Goal: Information Seeking & Learning: Learn about a topic

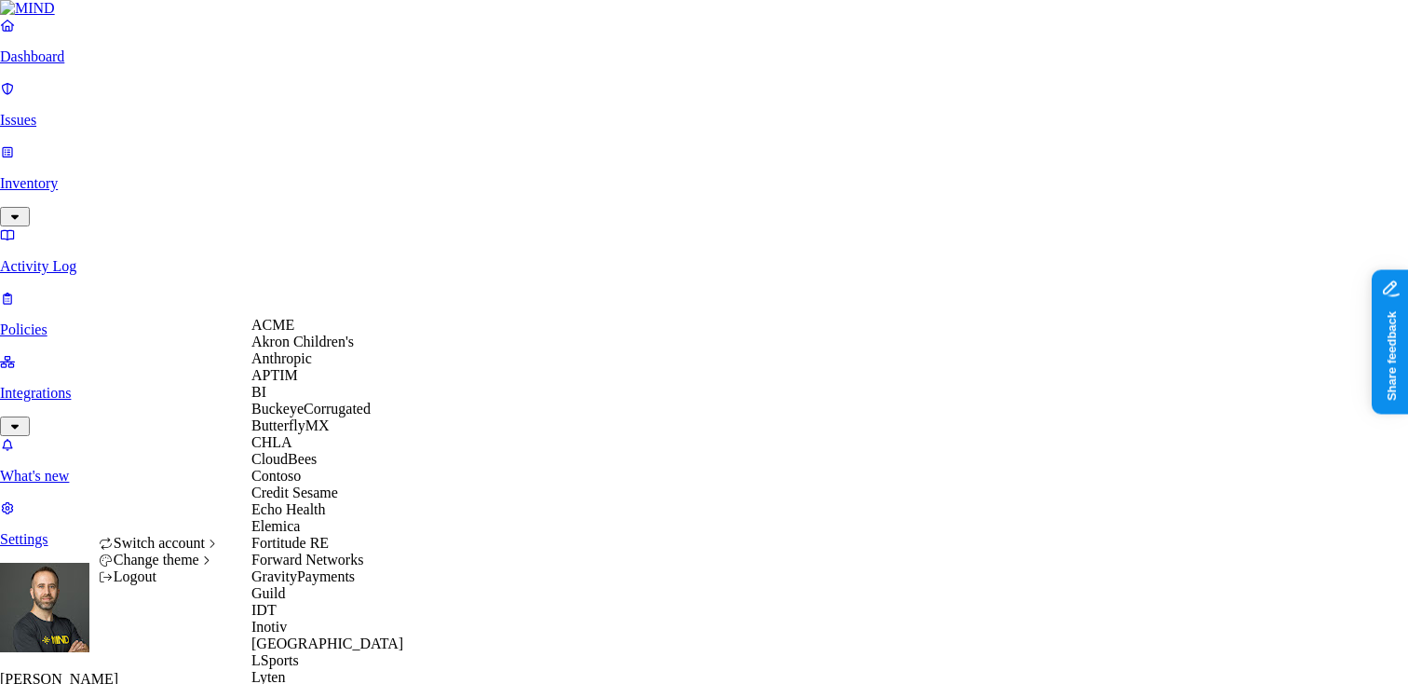
scroll to position [1025, 0]
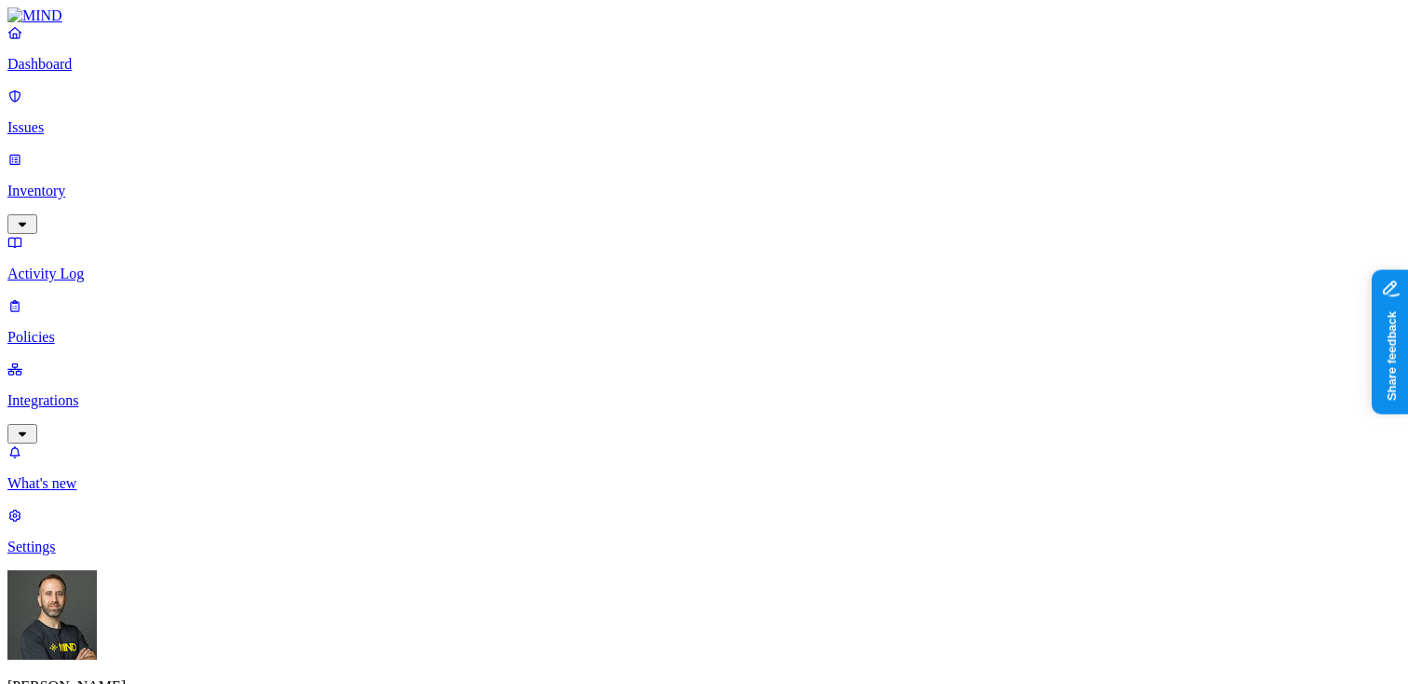
click at [143, 151] on link "Inventory" at bounding box center [703, 191] width 1393 height 80
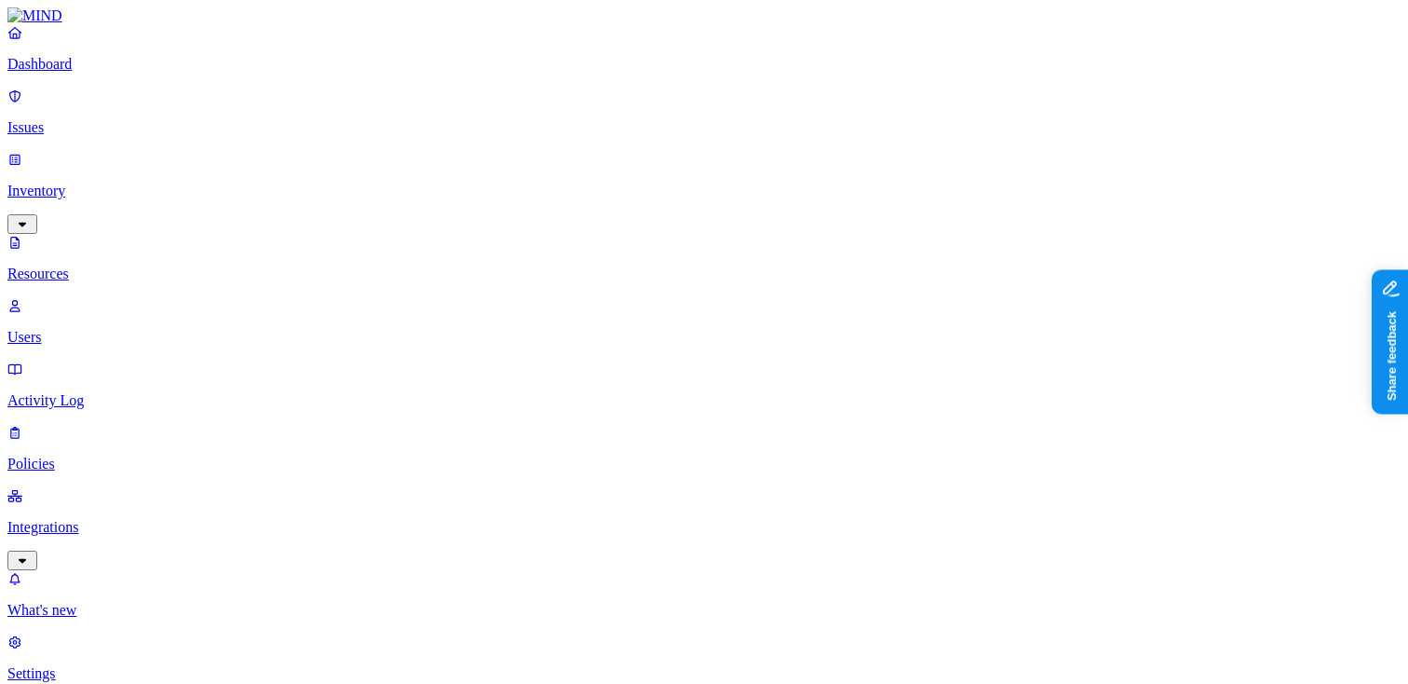
click at [126, 70] on link "Dashboard" at bounding box center [703, 48] width 1393 height 48
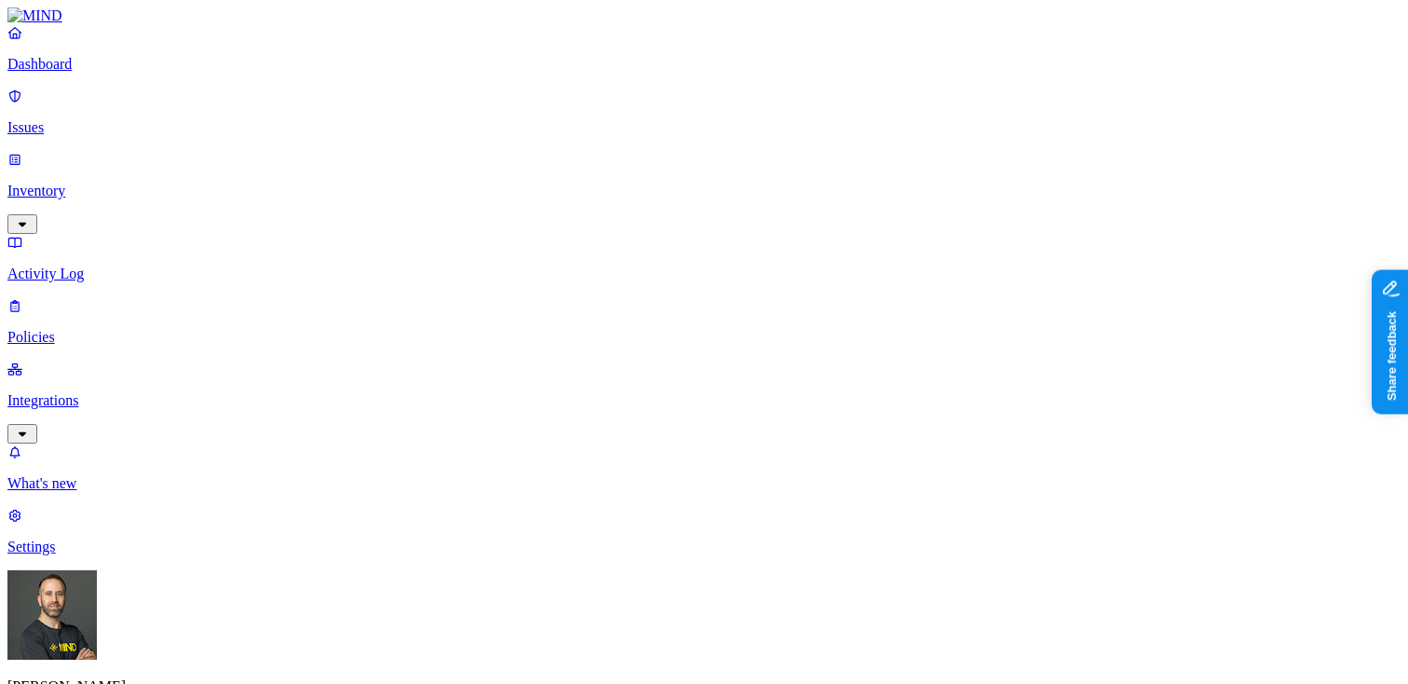
click at [115, 183] on p "Inventory" at bounding box center [703, 191] width 1393 height 17
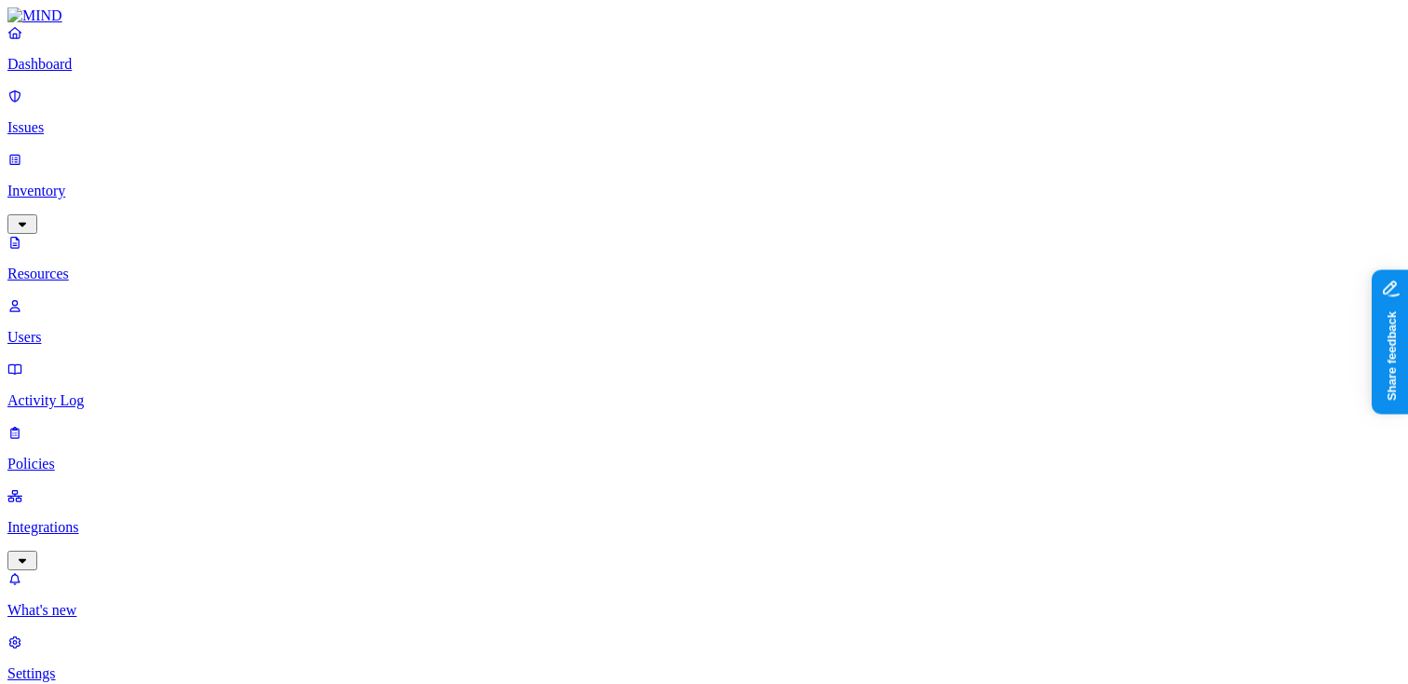
click at [115, 73] on p "Dashboard" at bounding box center [703, 64] width 1393 height 17
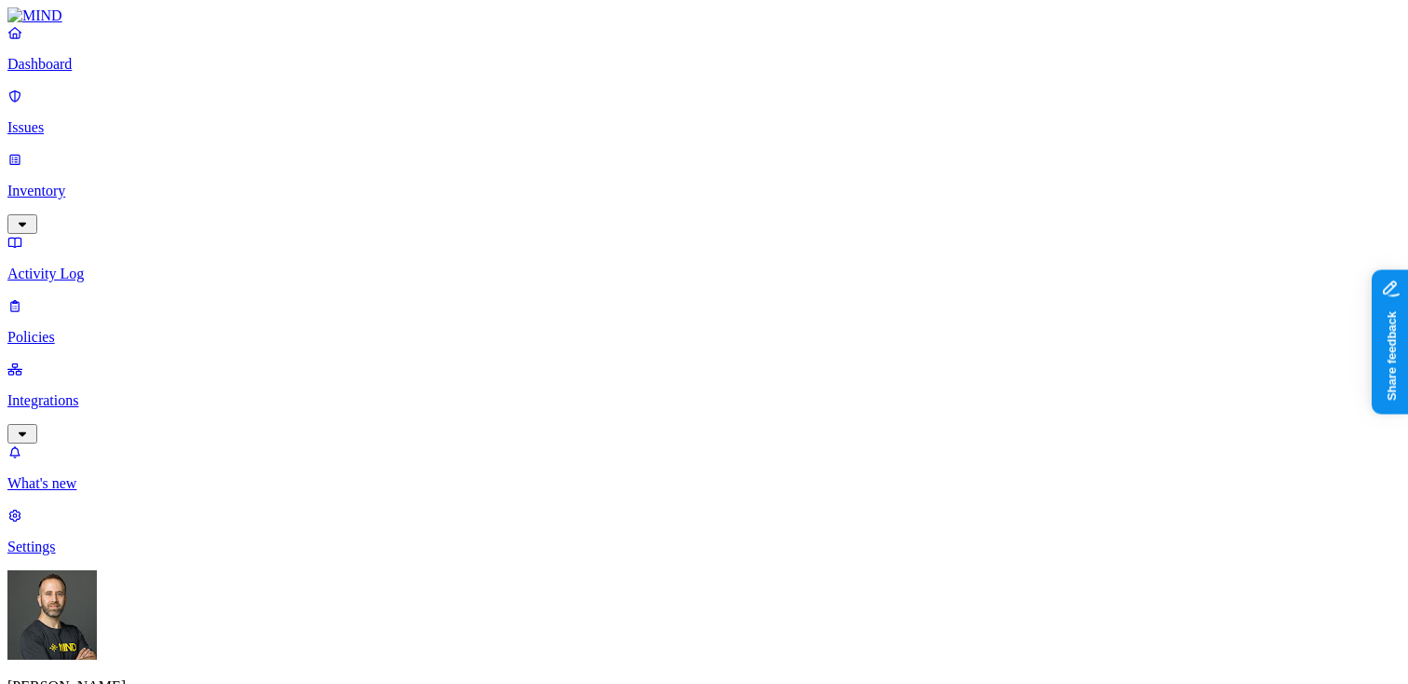
click at [102, 183] on p "Inventory" at bounding box center [703, 191] width 1393 height 17
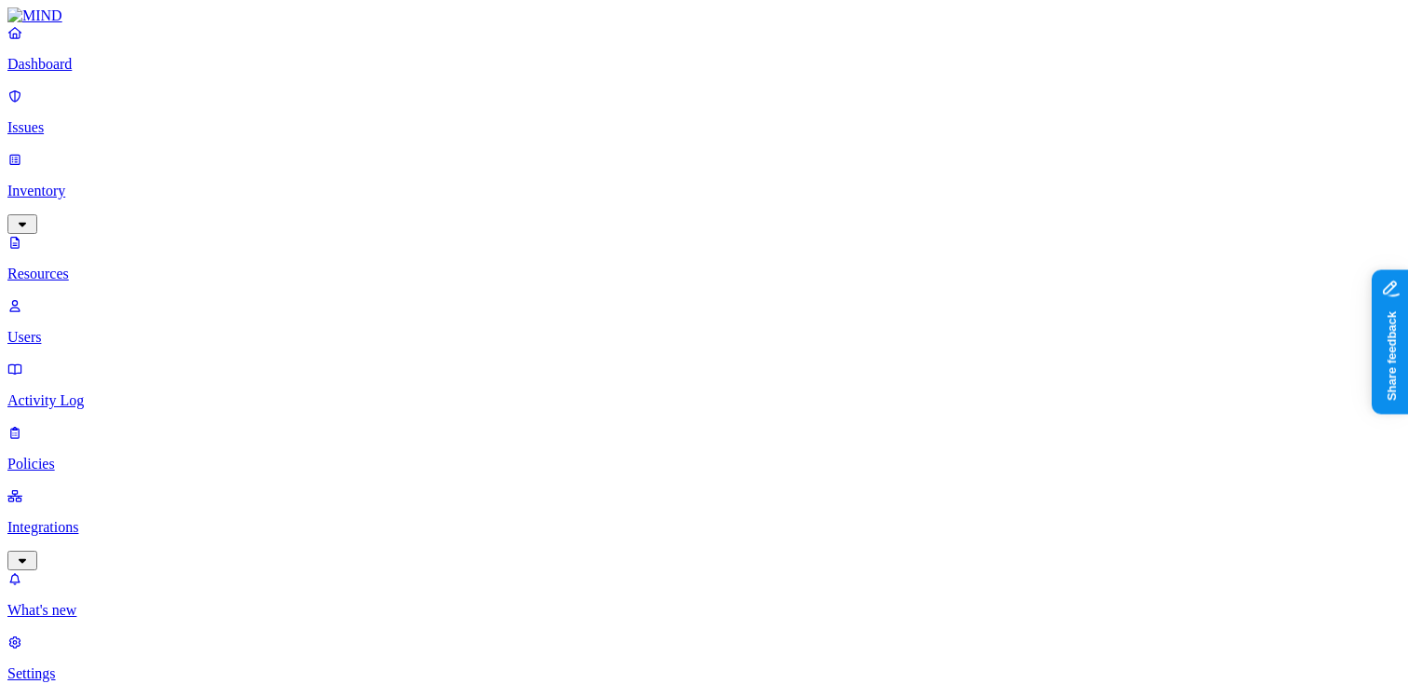
click at [133, 119] on p "Issues" at bounding box center [703, 127] width 1393 height 17
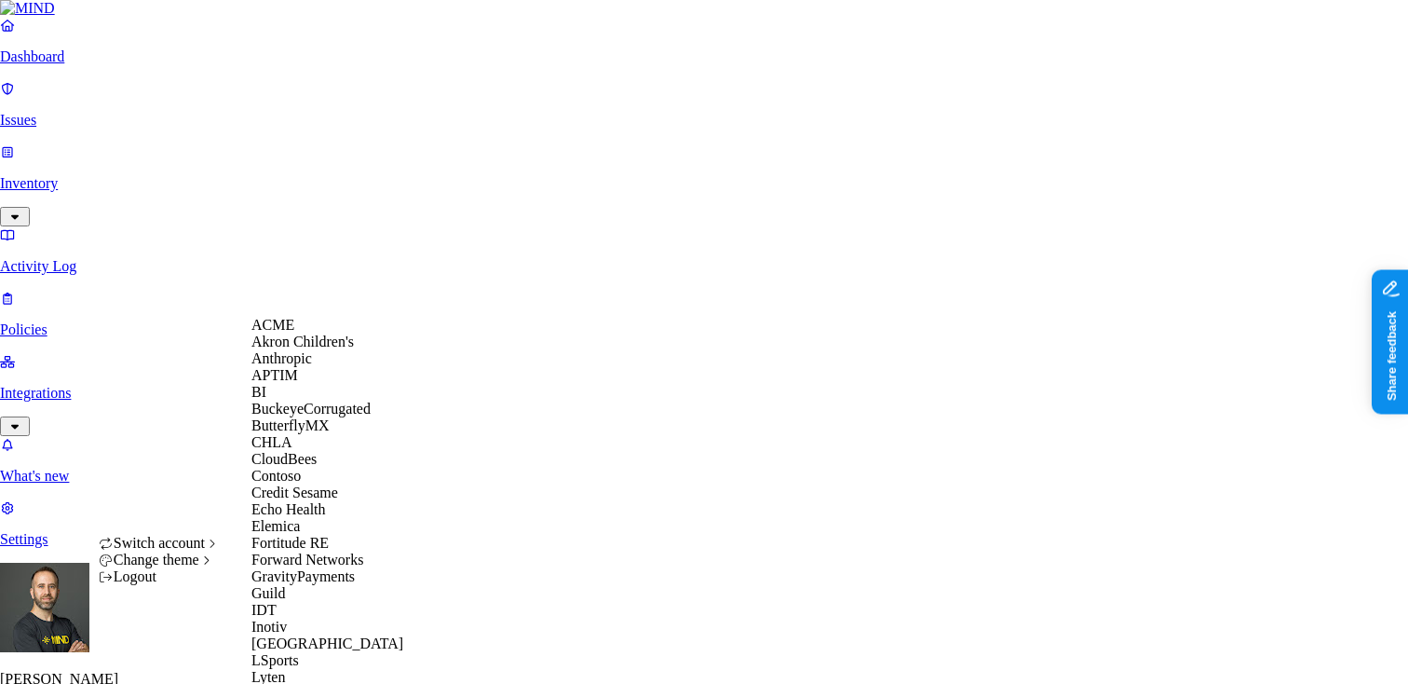
scroll to position [874, 0]
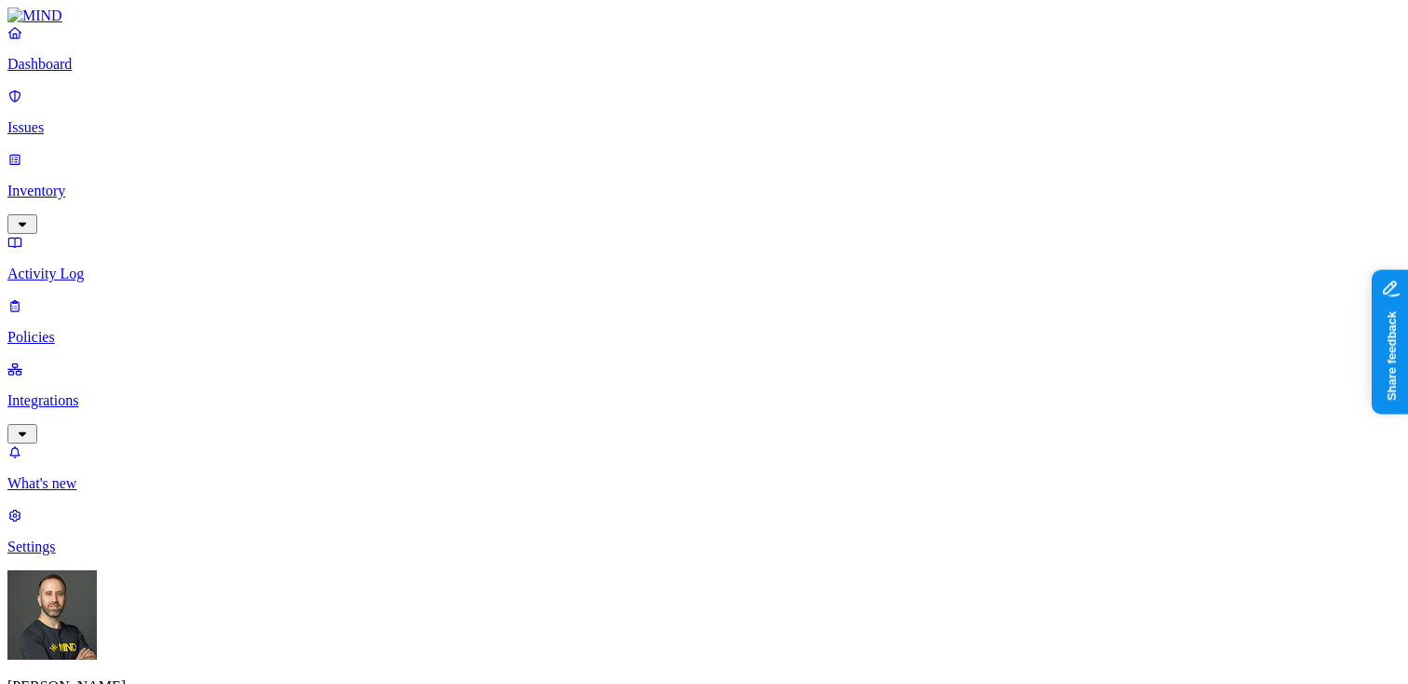
scroll to position [0, 453]
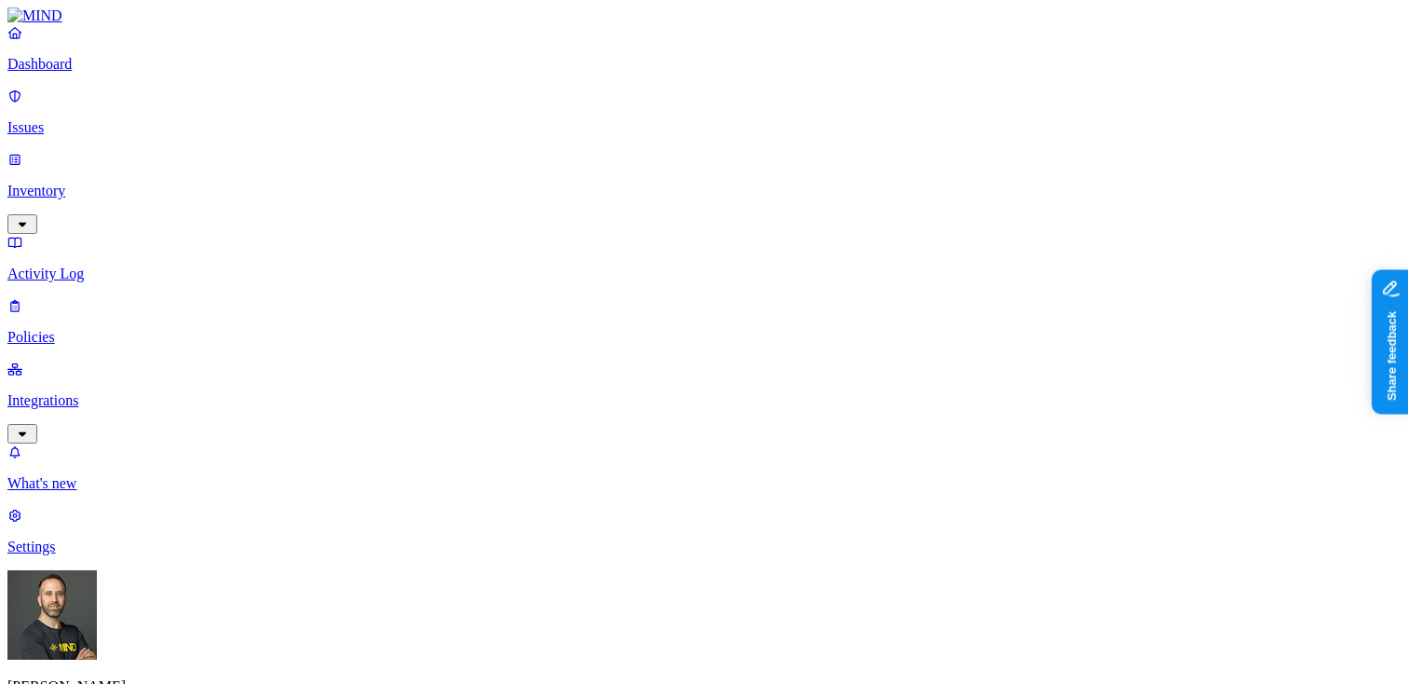
scroll to position [0, 453]
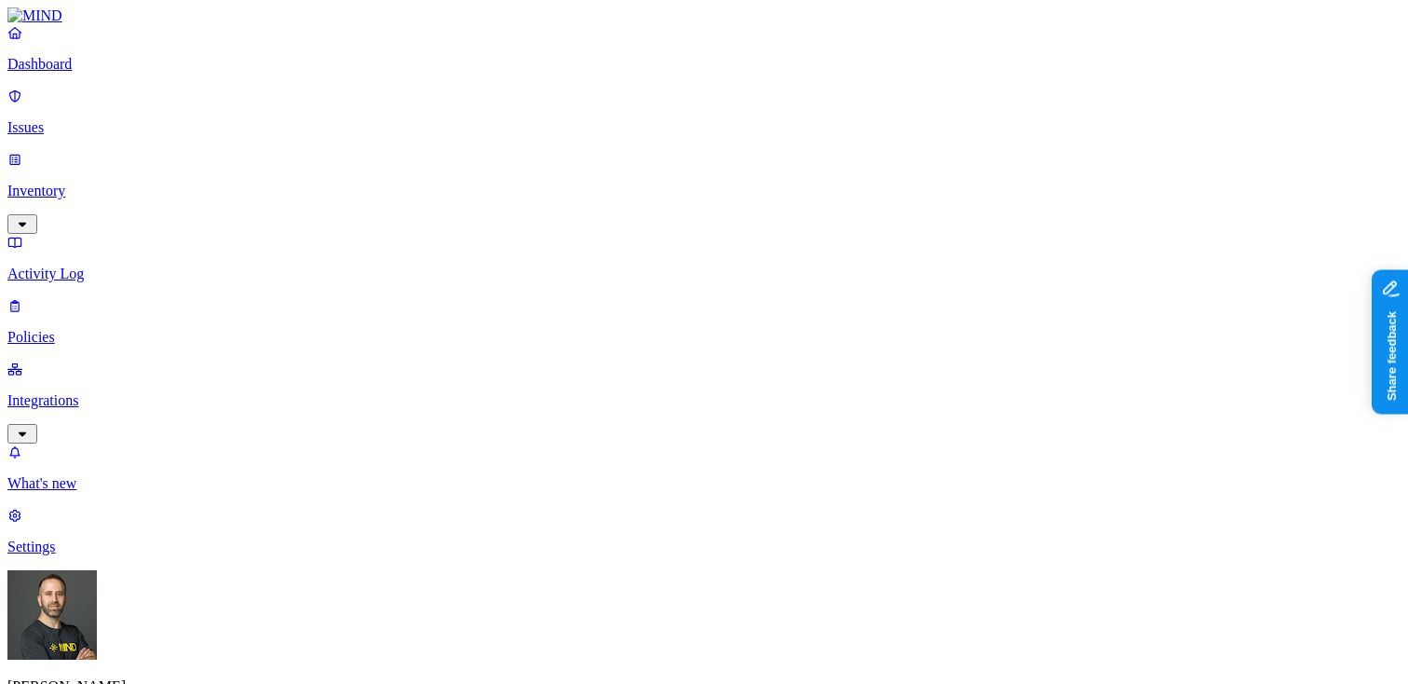
click at [120, 73] on p "Dashboard" at bounding box center [703, 64] width 1393 height 17
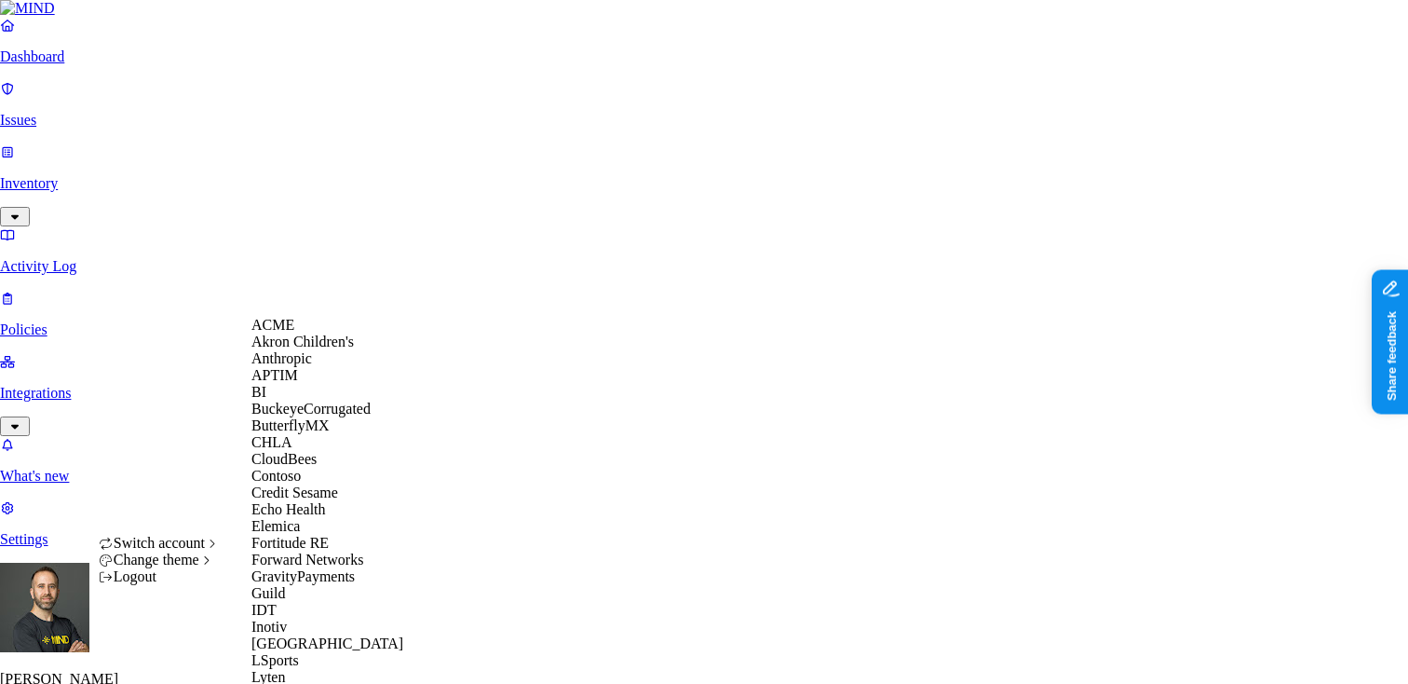
scroll to position [440, 0]
click at [334, 568] on span "GravityPayments" at bounding box center [302, 576] width 103 height 16
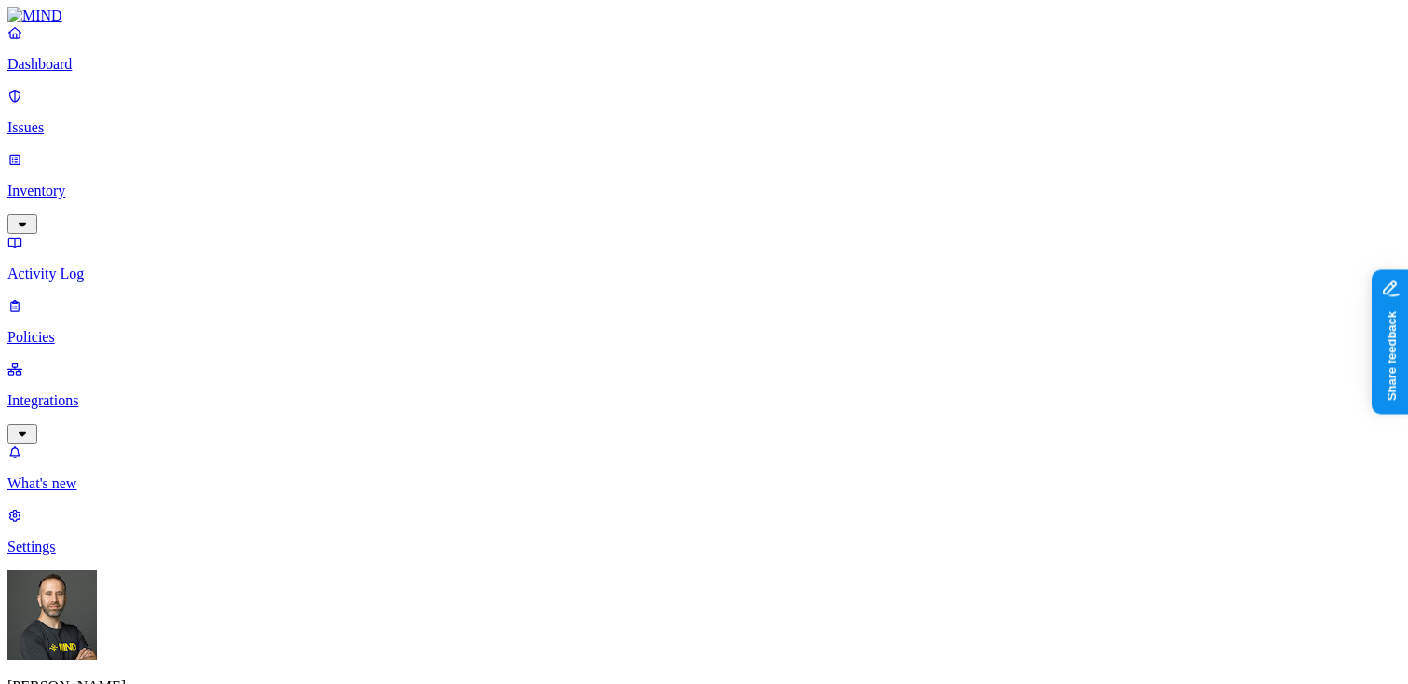
click at [97, 183] on p "Inventory" at bounding box center [703, 191] width 1393 height 17
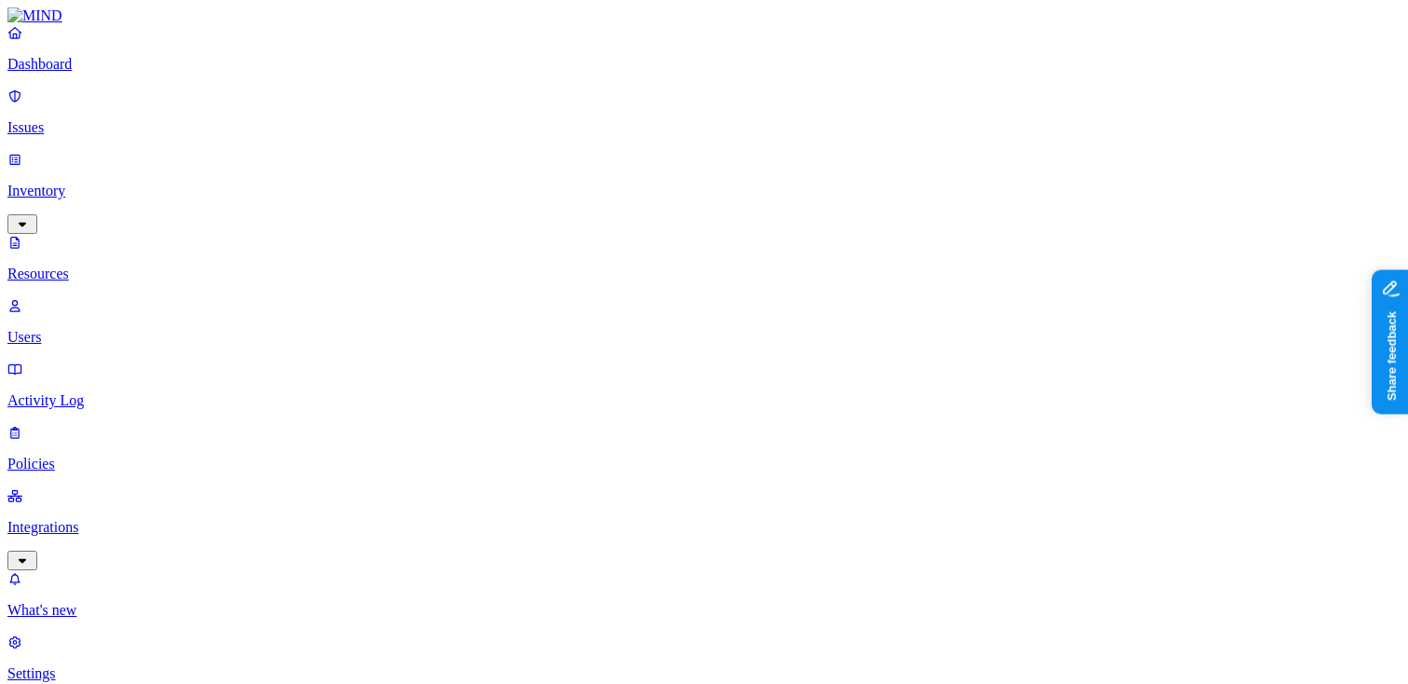
click at [113, 73] on p "Dashboard" at bounding box center [703, 64] width 1393 height 17
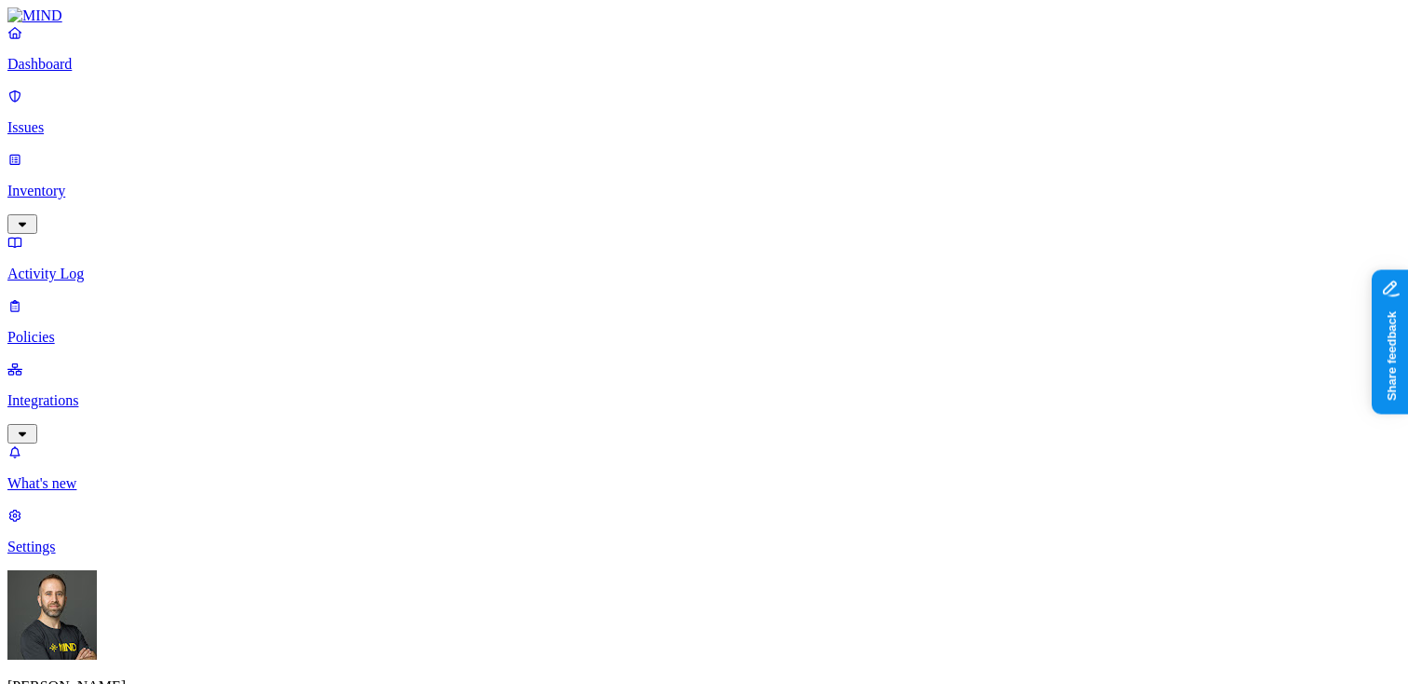
click at [103, 183] on p "Inventory" at bounding box center [703, 191] width 1393 height 17
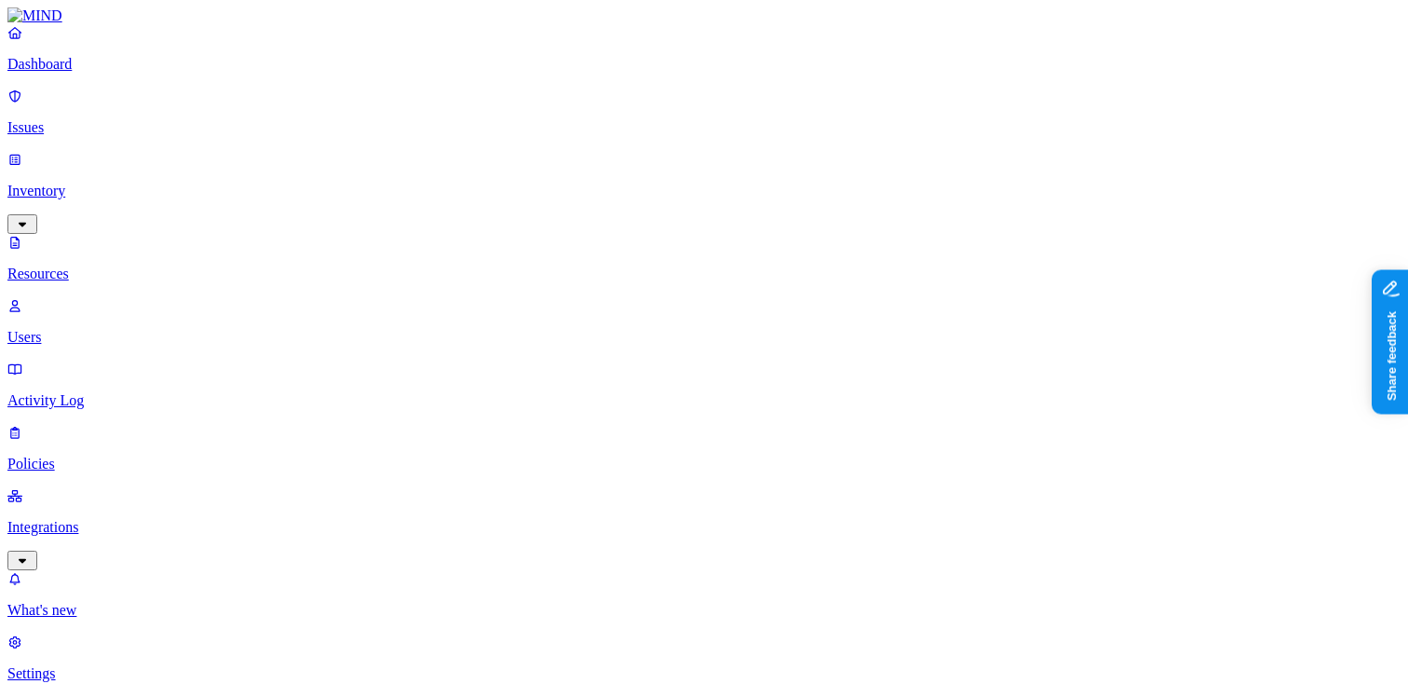
click at [96, 73] on p "Dashboard" at bounding box center [703, 64] width 1393 height 17
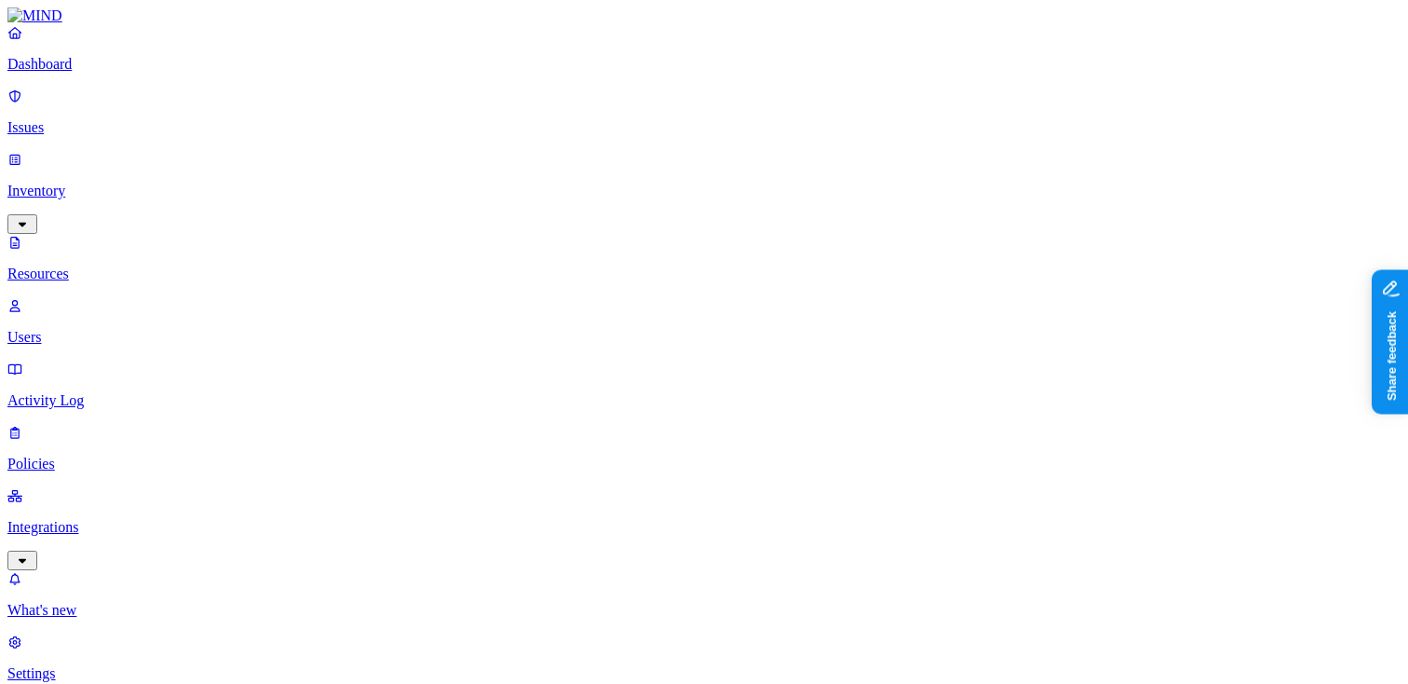
scroll to position [641, 0]
click at [122, 70] on link "Dashboard" at bounding box center [703, 48] width 1393 height 48
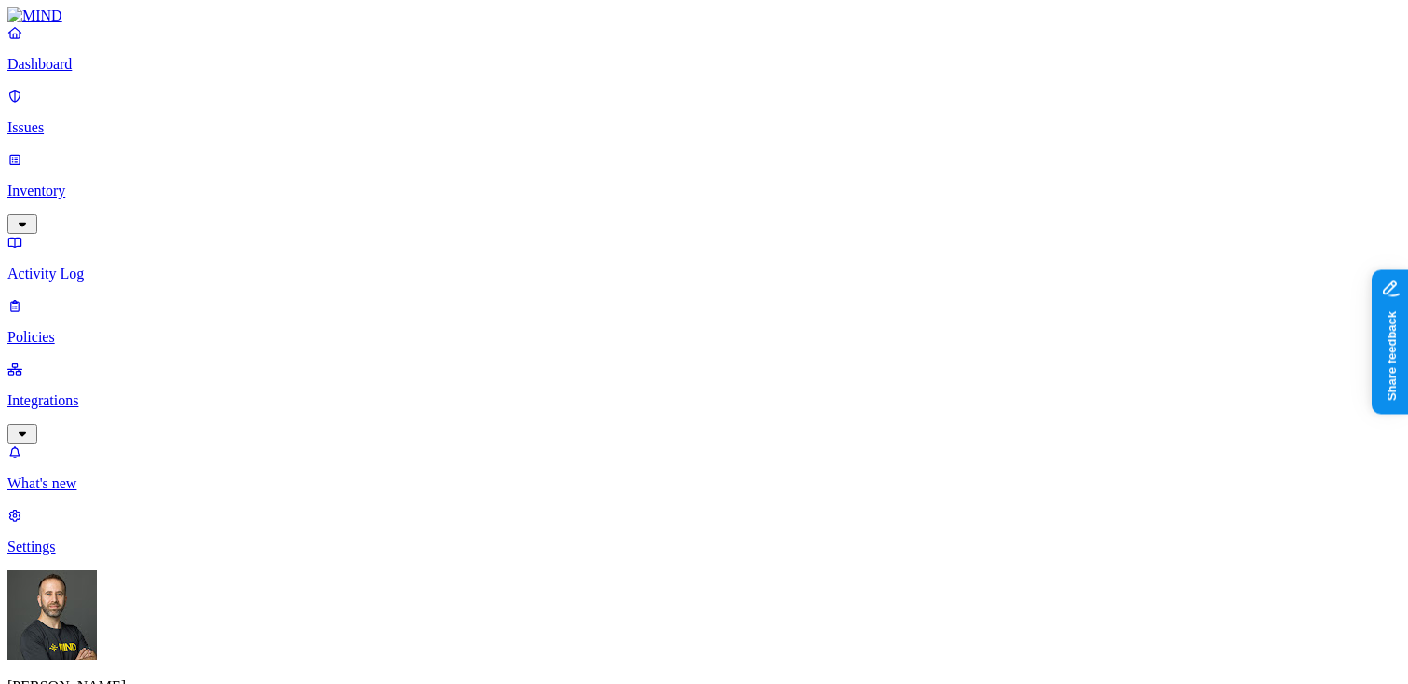
click at [130, 183] on p "Inventory" at bounding box center [703, 191] width 1393 height 17
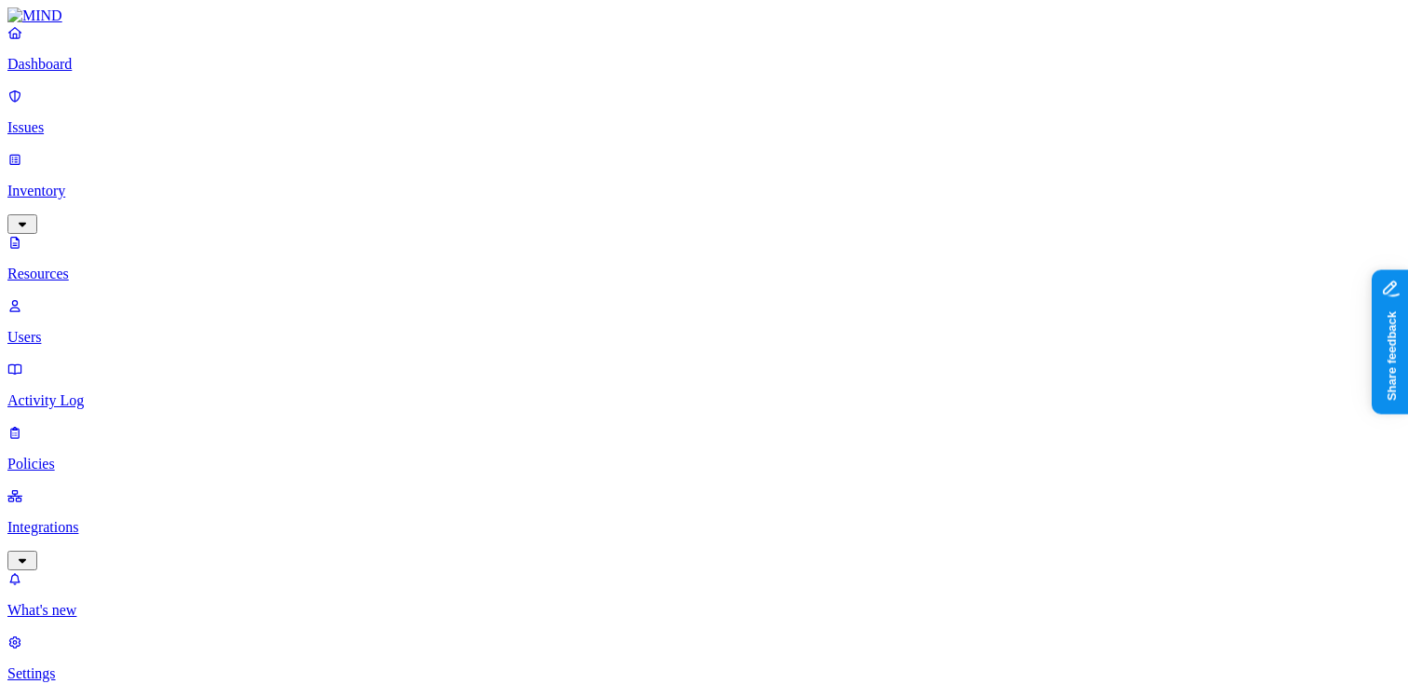
scroll to position [615, 0]
click at [115, 73] on p "Dashboard" at bounding box center [703, 64] width 1393 height 17
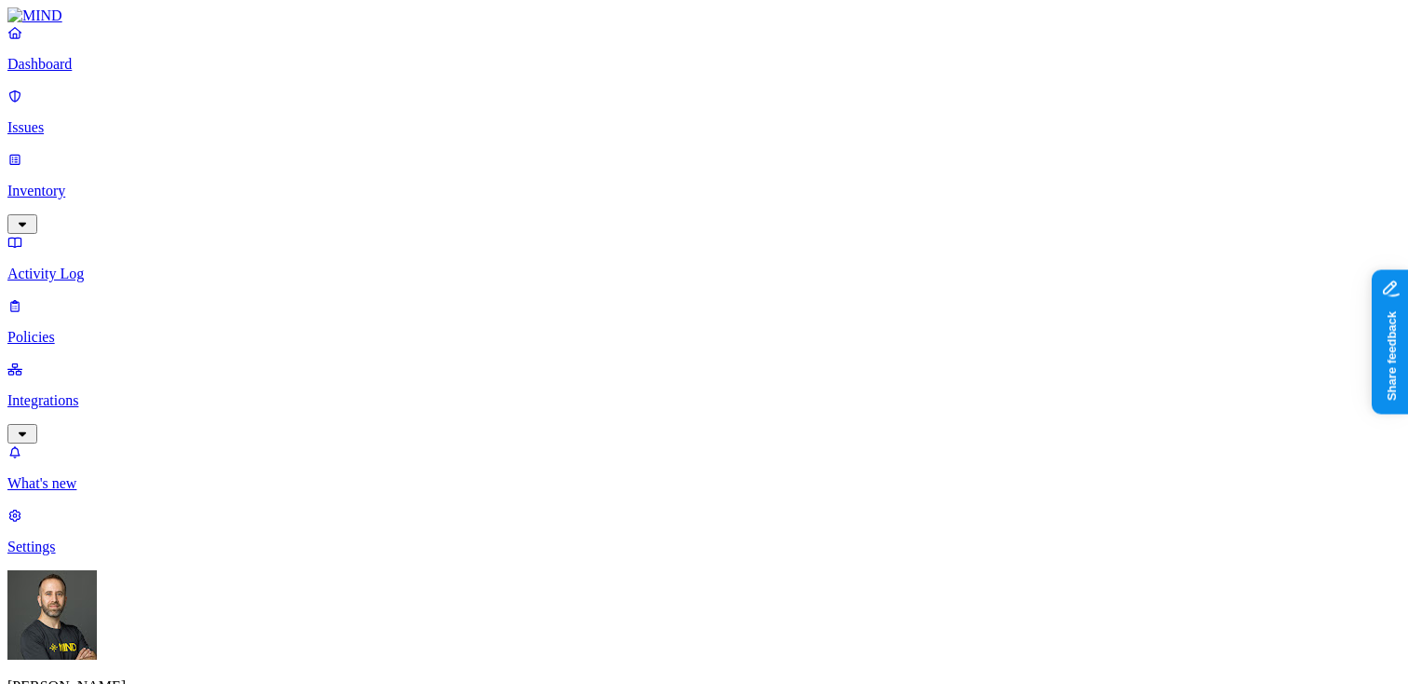
click at [122, 183] on p "Inventory" at bounding box center [703, 191] width 1393 height 17
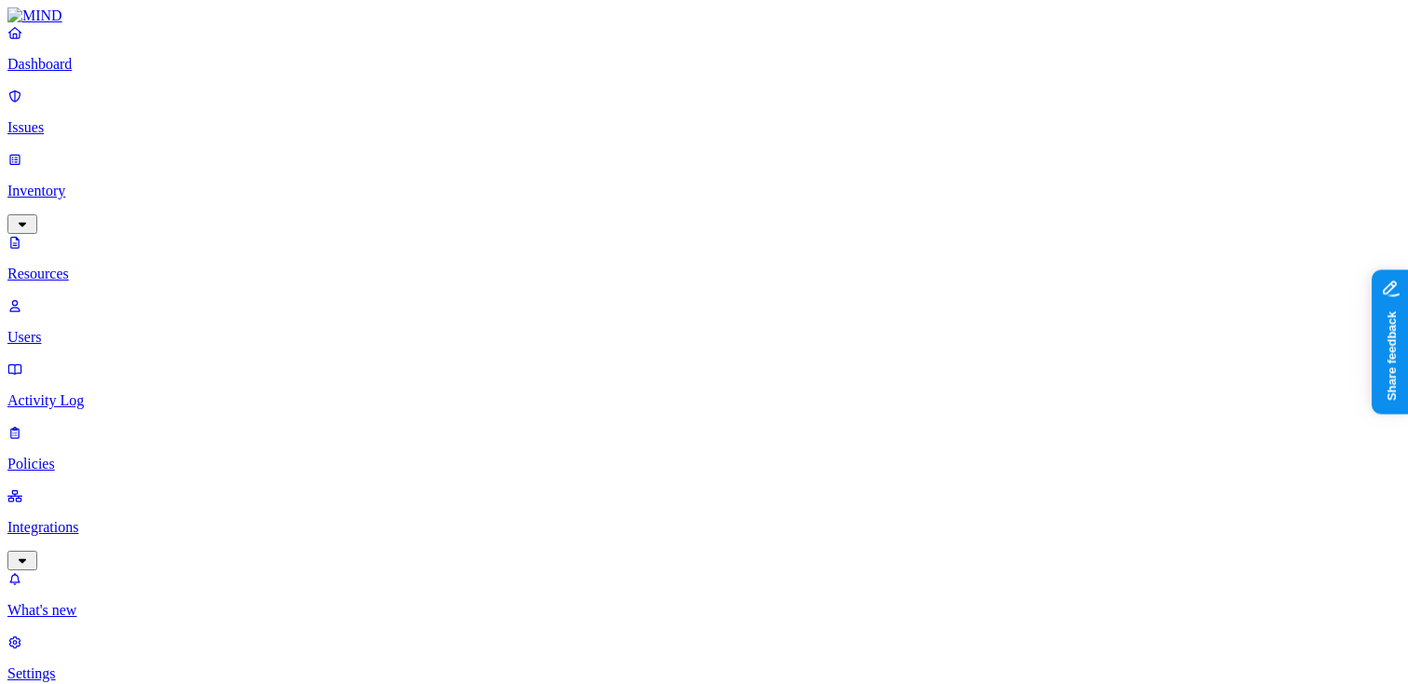
click at [96, 329] on p "Users" at bounding box center [703, 337] width 1393 height 17
click at [523, 160] on span "External" at bounding box center [545, 168] width 50 height 16
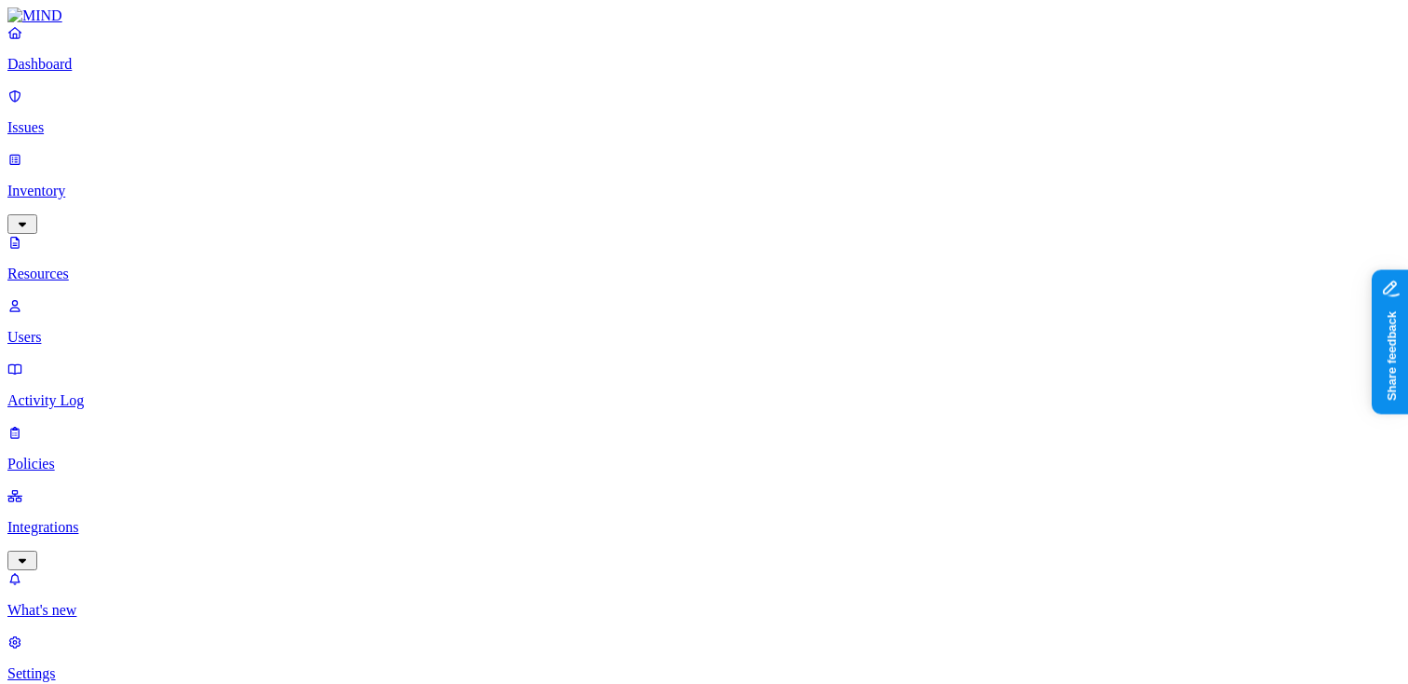
click at [129, 73] on p "Dashboard" at bounding box center [703, 64] width 1393 height 17
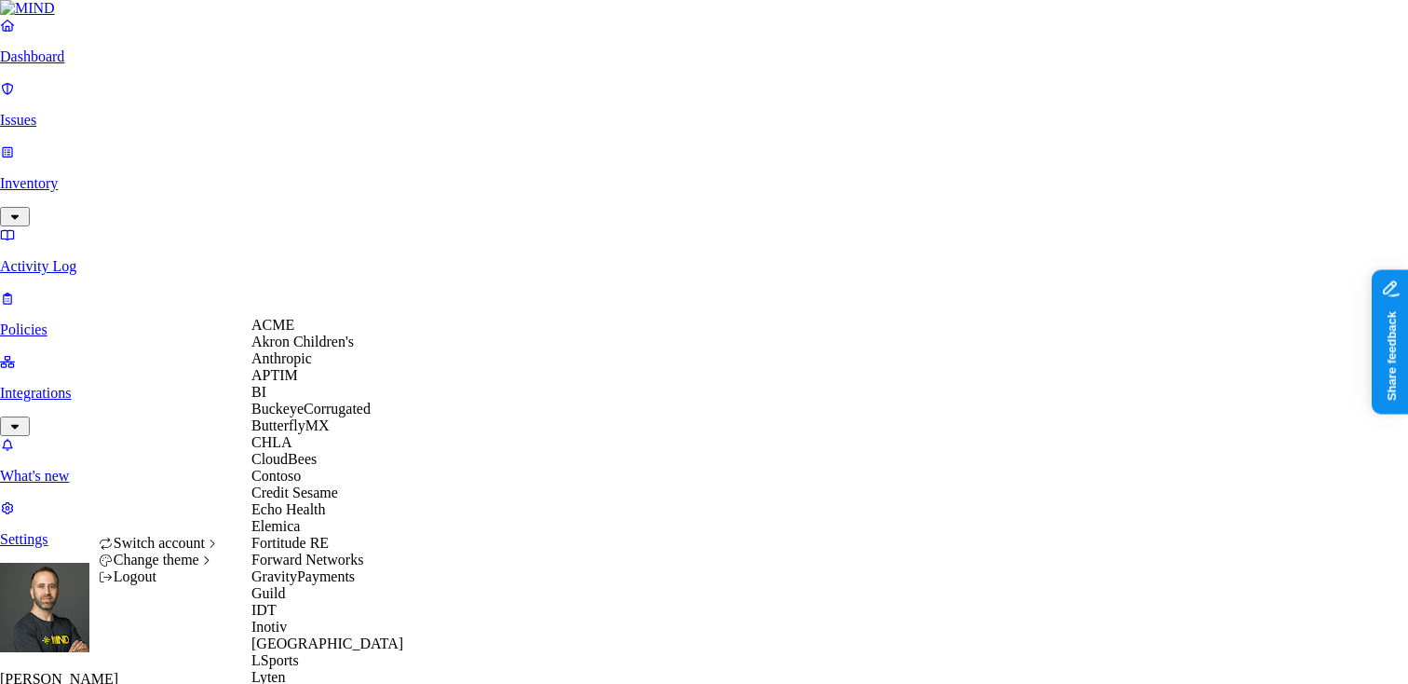
click at [306, 333] on div "ACME" at bounding box center [341, 325] width 181 height 17
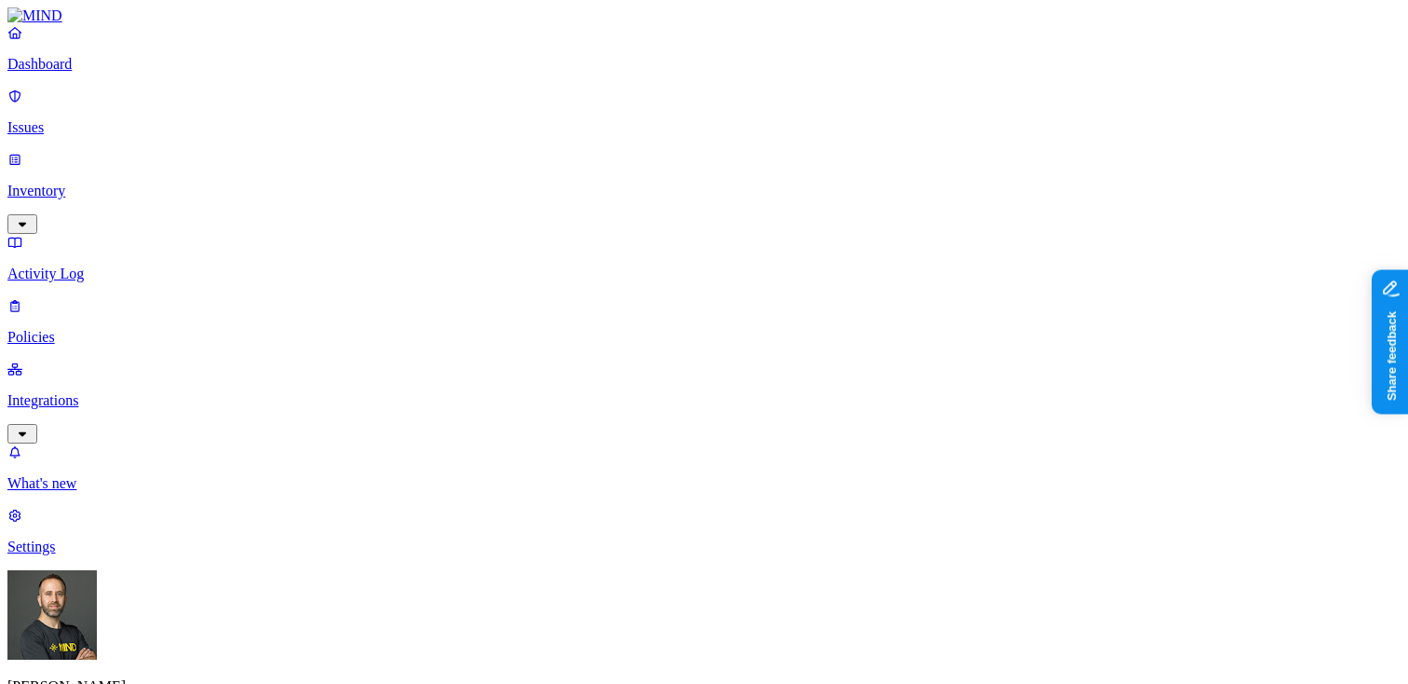
click at [62, 119] on p "Issues" at bounding box center [703, 127] width 1393 height 17
click at [75, 73] on p "Dashboard" at bounding box center [703, 64] width 1393 height 17
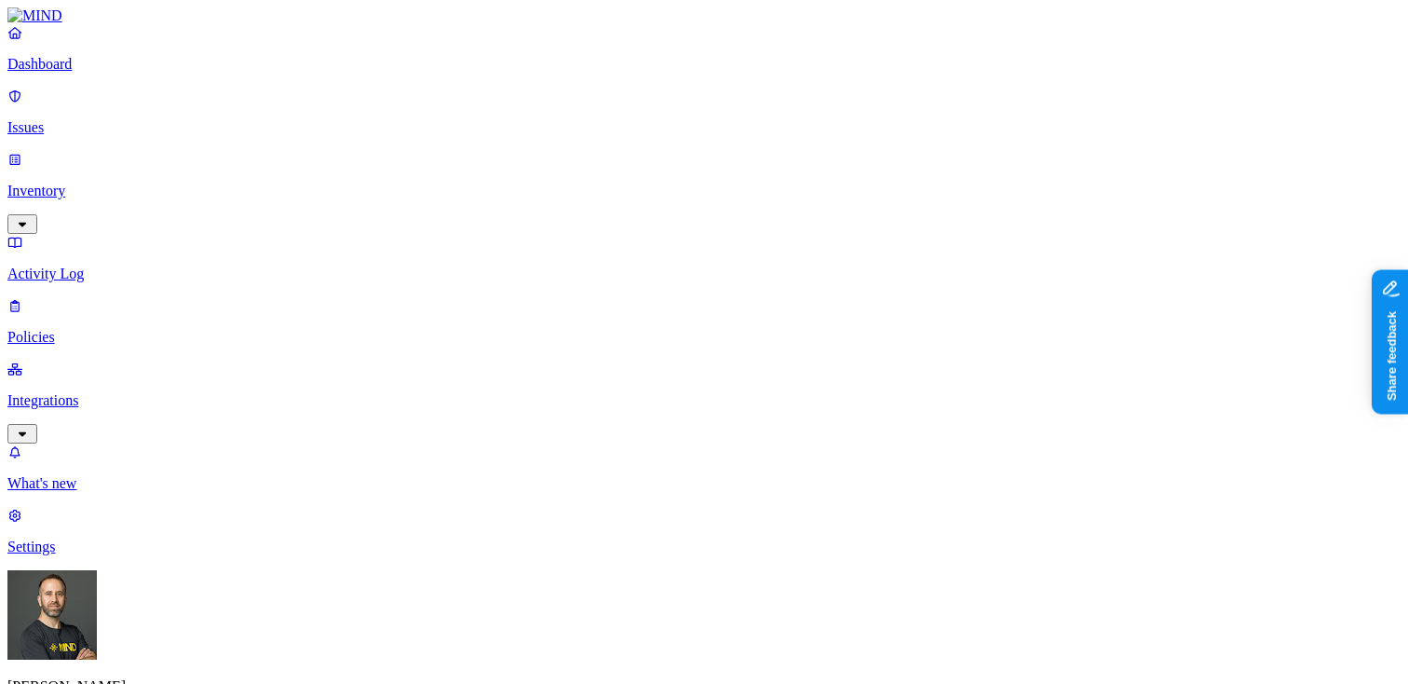
click at [98, 392] on p "Integrations" at bounding box center [703, 400] width 1393 height 17
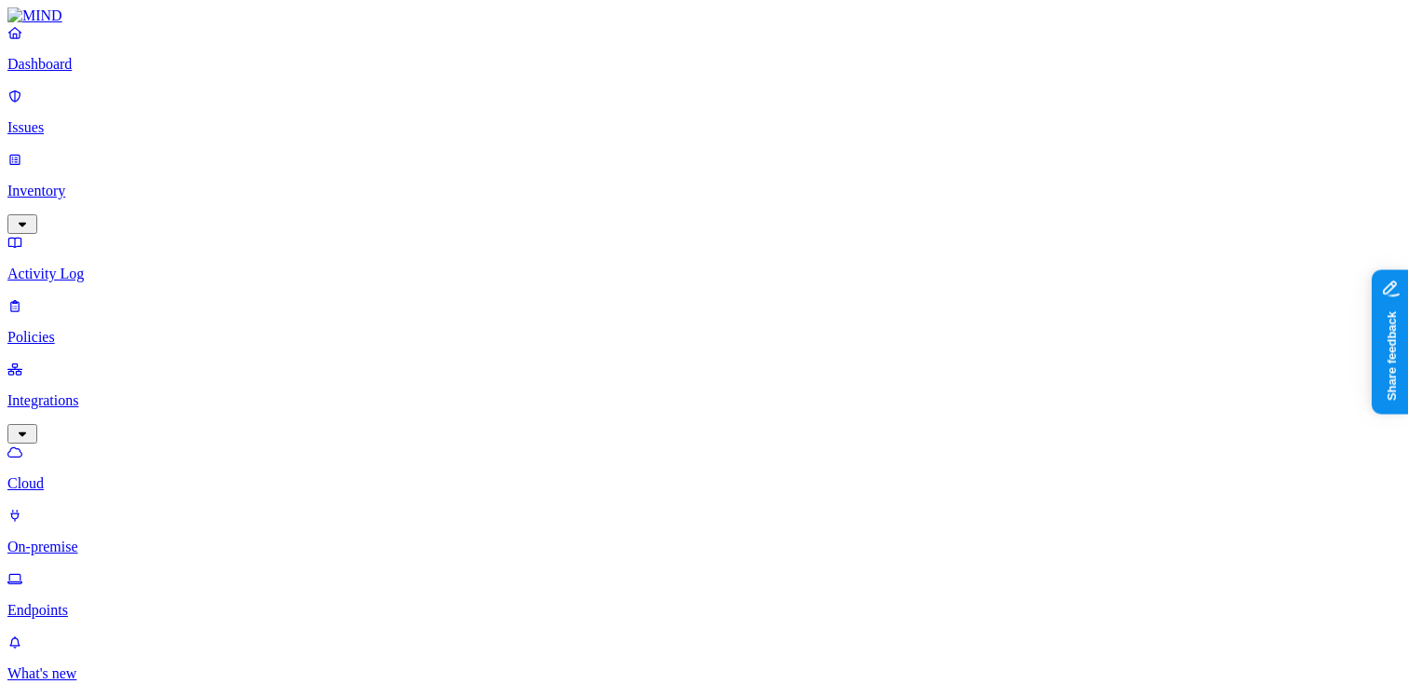
click at [102, 73] on p "Dashboard" at bounding box center [703, 64] width 1393 height 17
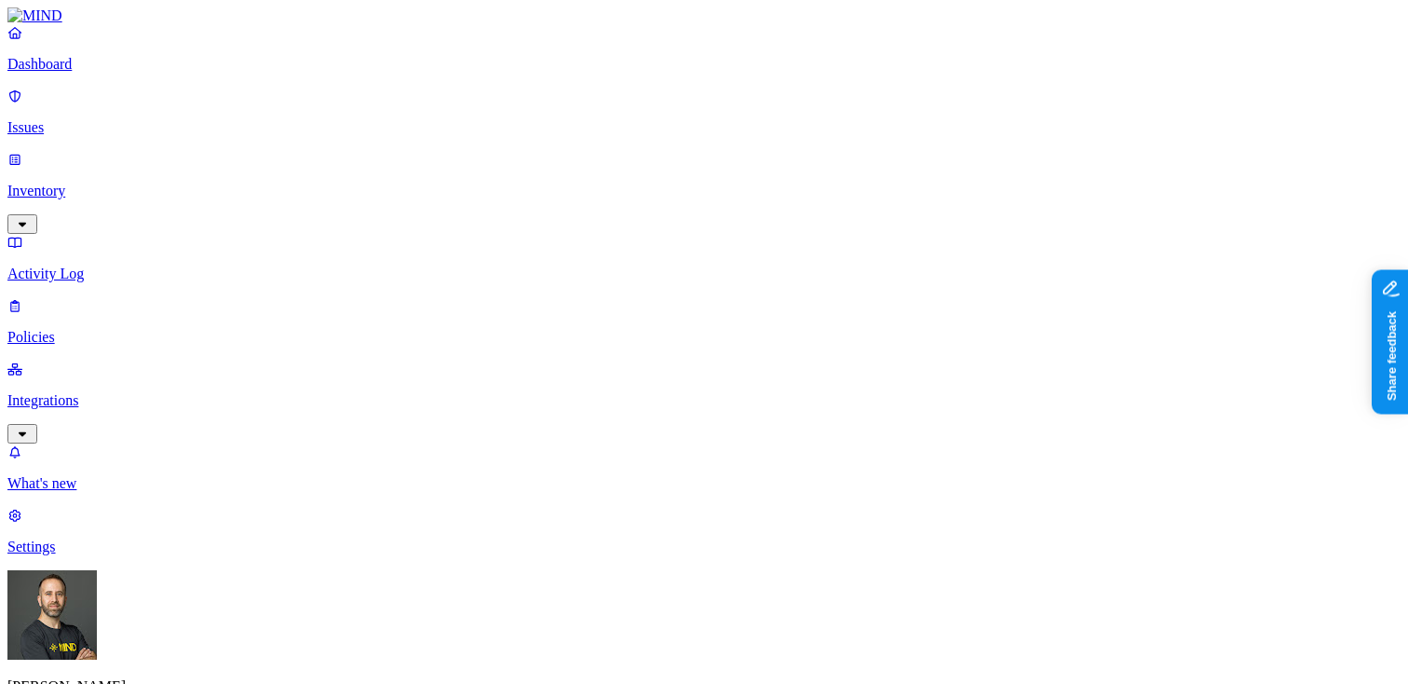
click at [23, 659] on img at bounding box center [51, 614] width 89 height 89
click at [22, 658] on img at bounding box center [51, 614] width 89 height 89
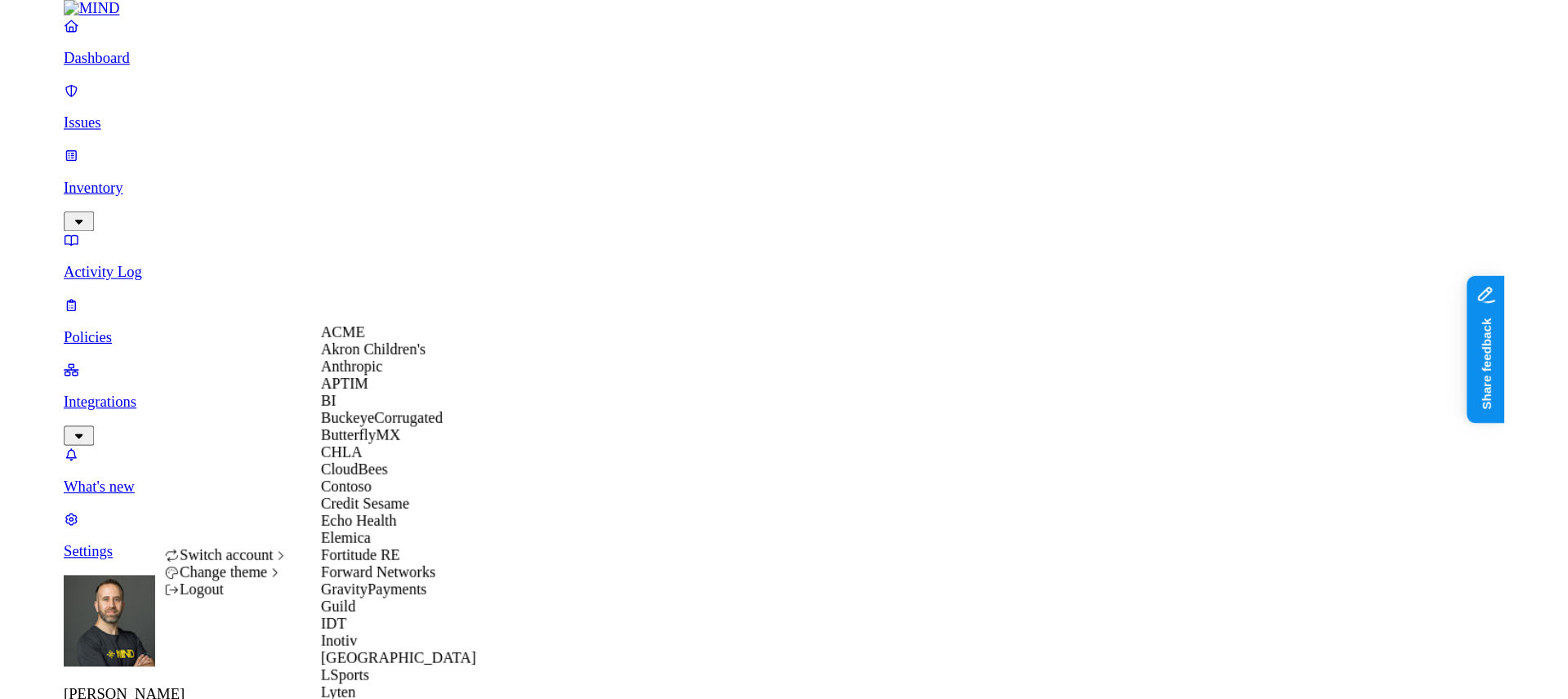
scroll to position [899, 0]
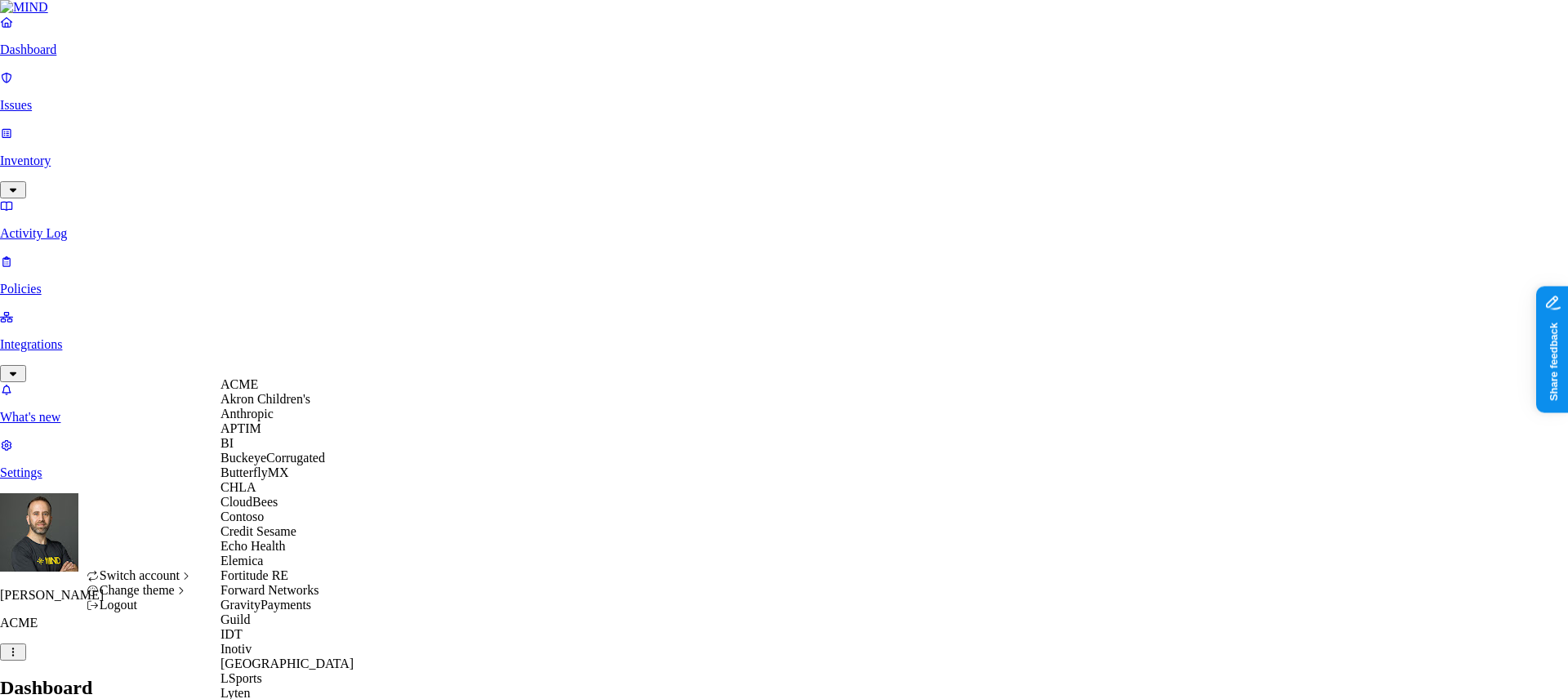
click at [310, 406] on span "Akron Children's" at bounding box center [265, 399] width 89 height 14
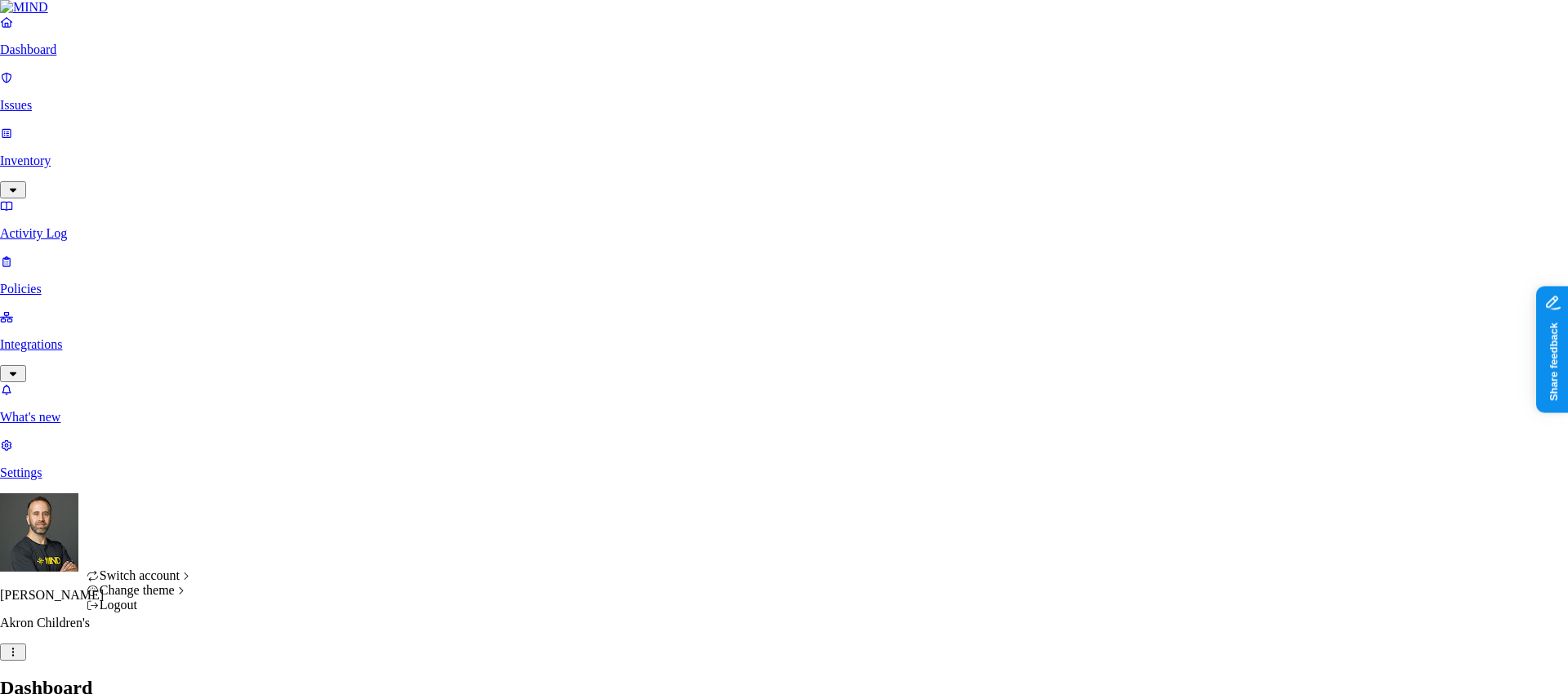
click at [154, 674] on html "Dashboard Issues Inventory Activity Log Policies Integrations What's new 1 Sett…" at bounding box center [784, 496] width 1568 height 992
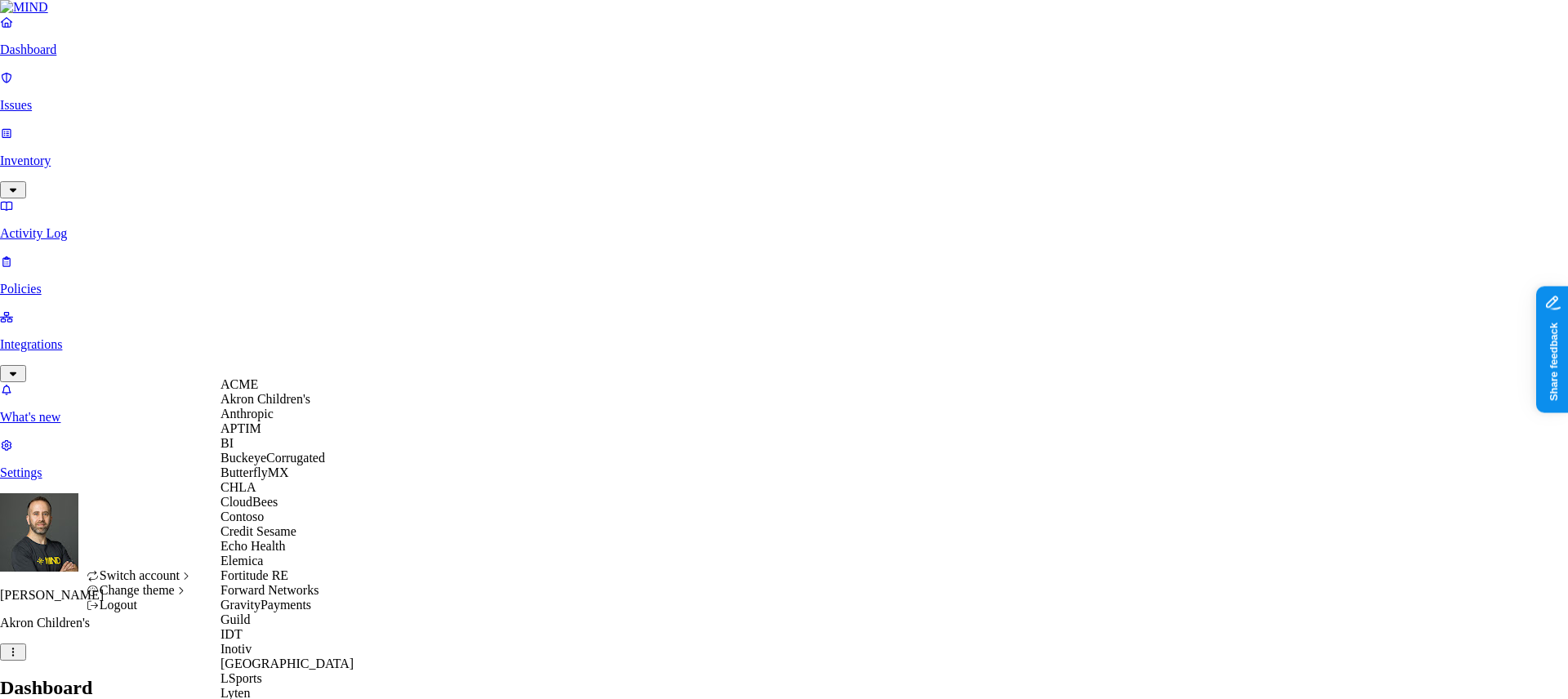
click html "Dashboard Issues Inventory Activity Log Policies Integrations What's new 1 Sett…"
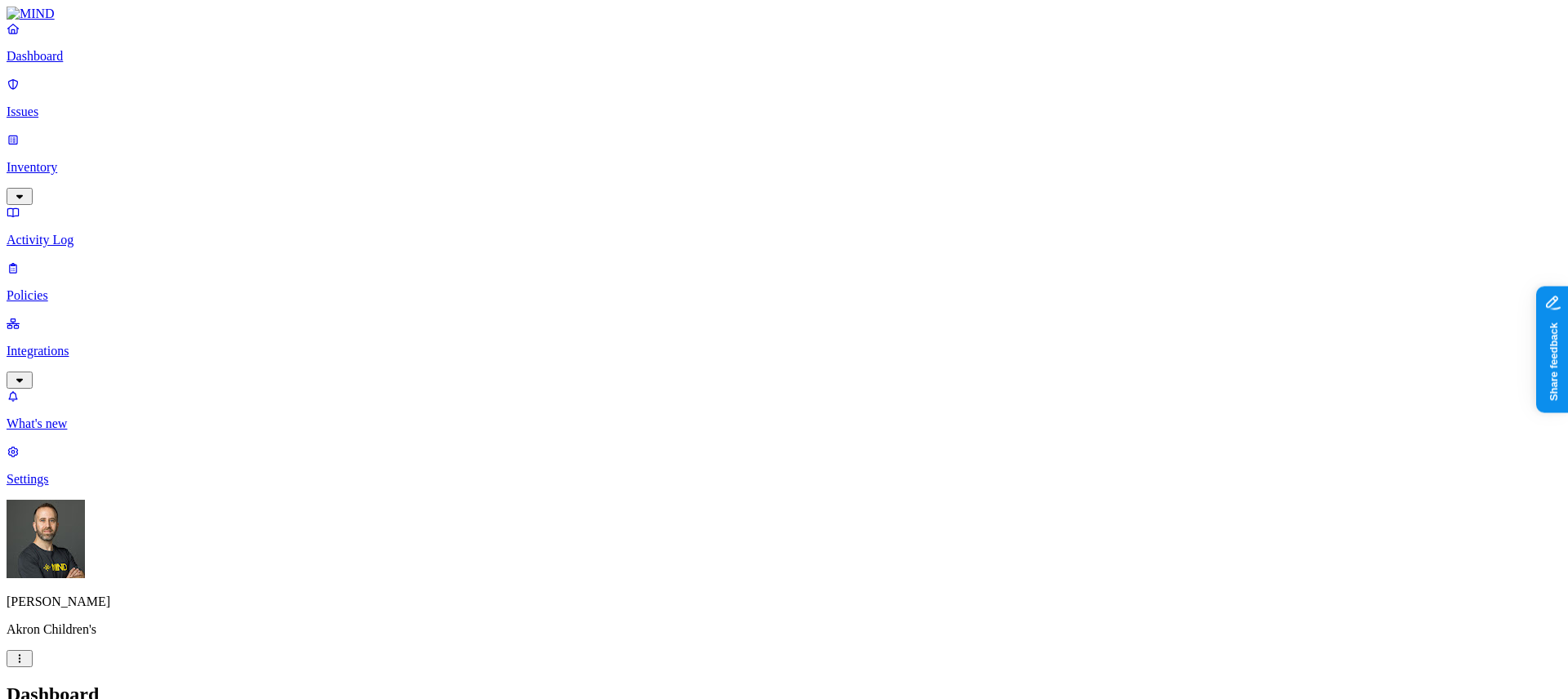
click button "Discovery"
click html "Dashboard Issues Inventory Activity Log Policies Integrations What's new 1 Sett…"
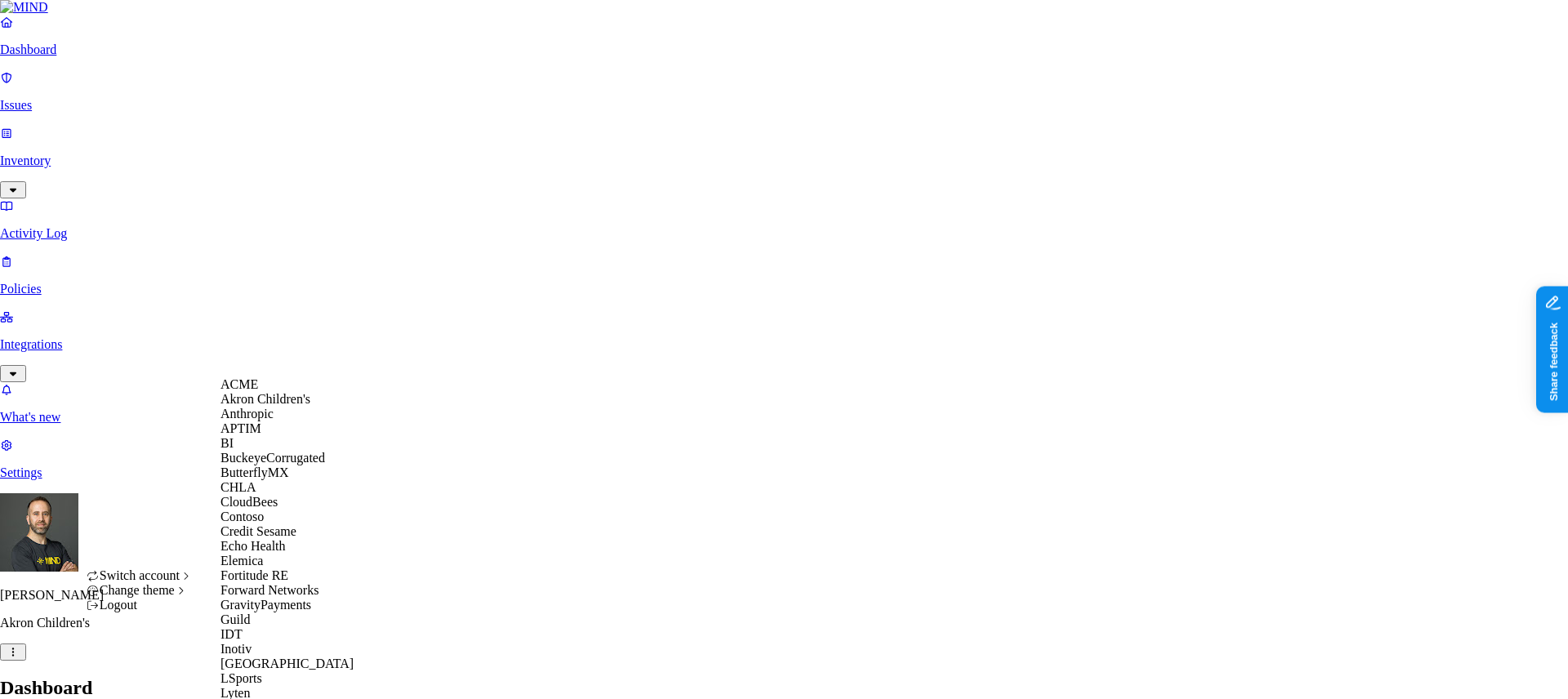
scroll to position [332, 0]
click div "GravityPayments"
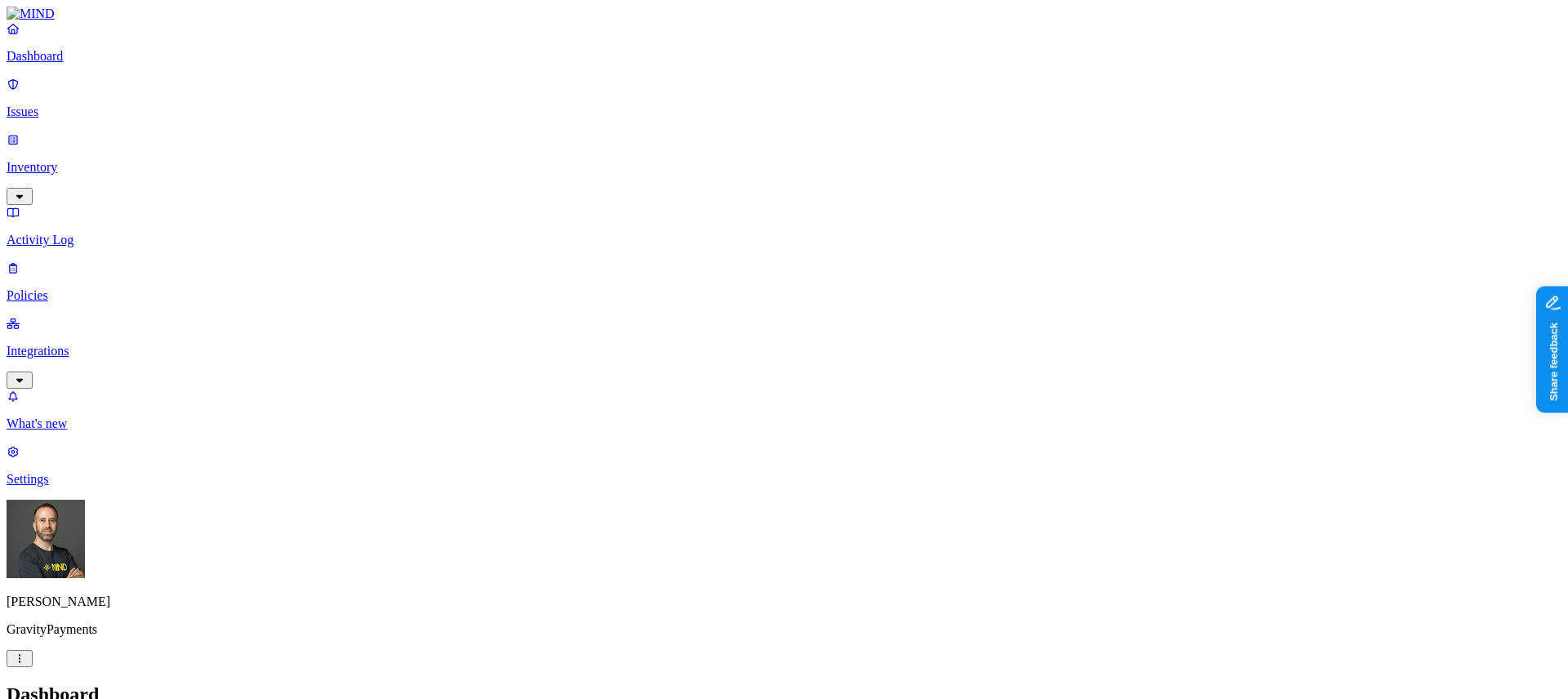
click at [103, 344] on p "Integrations" at bounding box center [783, 351] width 1555 height 15
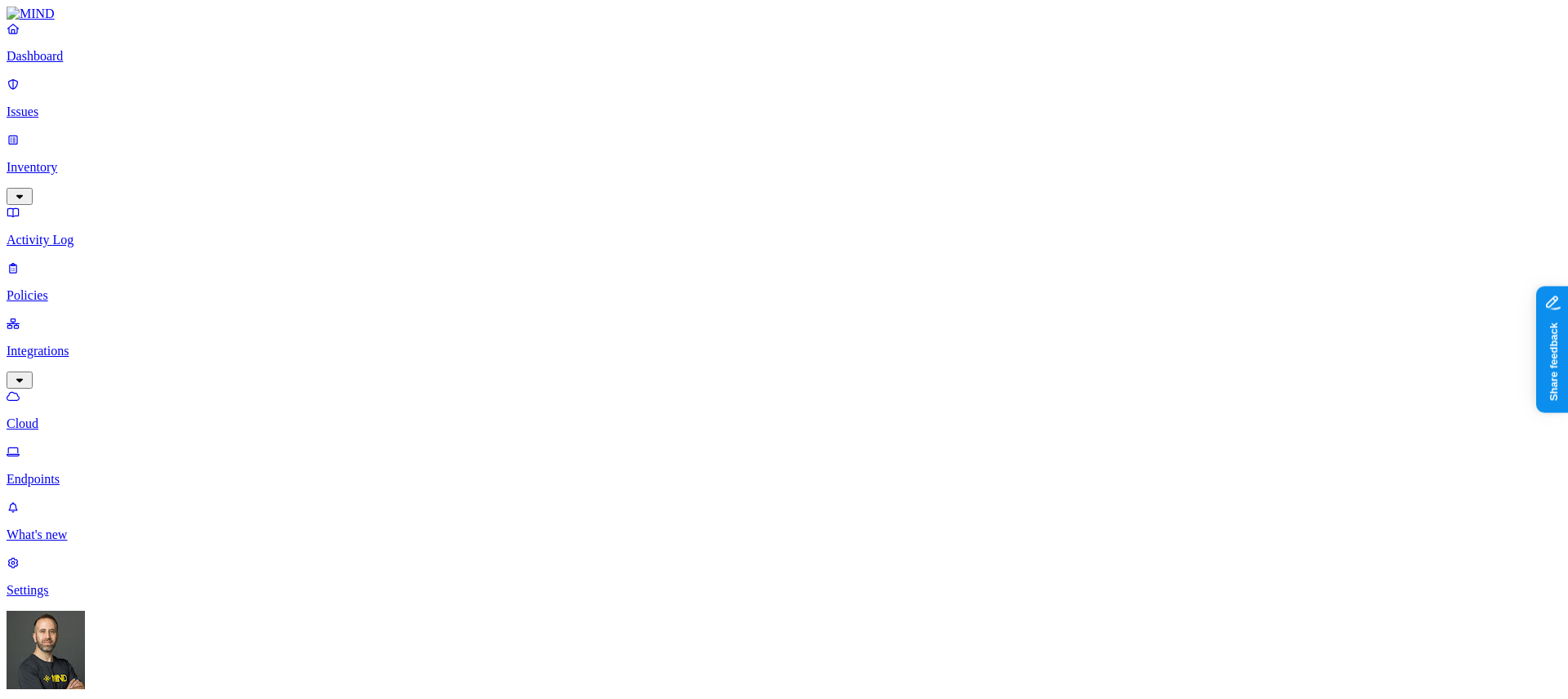
click at [81, 160] on p "Inventory" at bounding box center [783, 168] width 1555 height 15
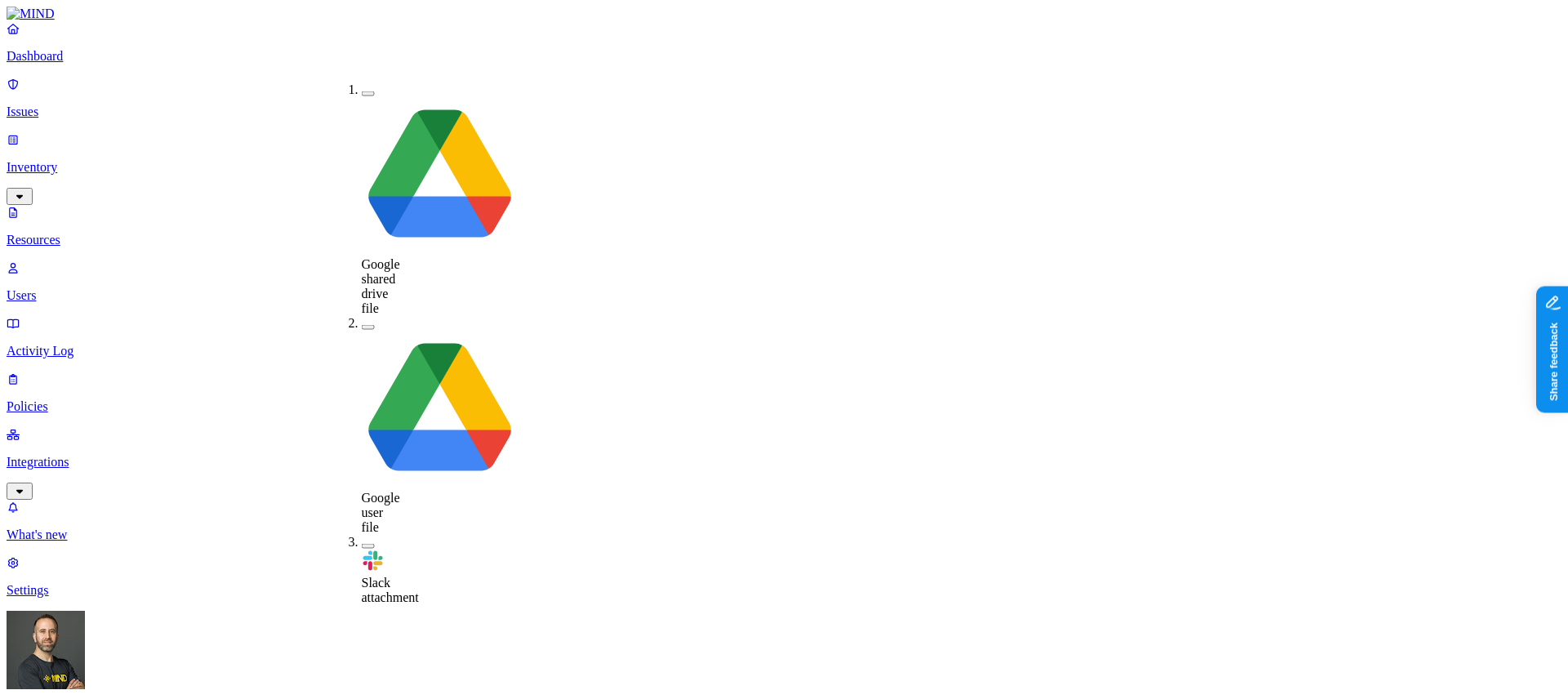
click at [362, 544] on button "button" at bounding box center [368, 546] width 13 height 5
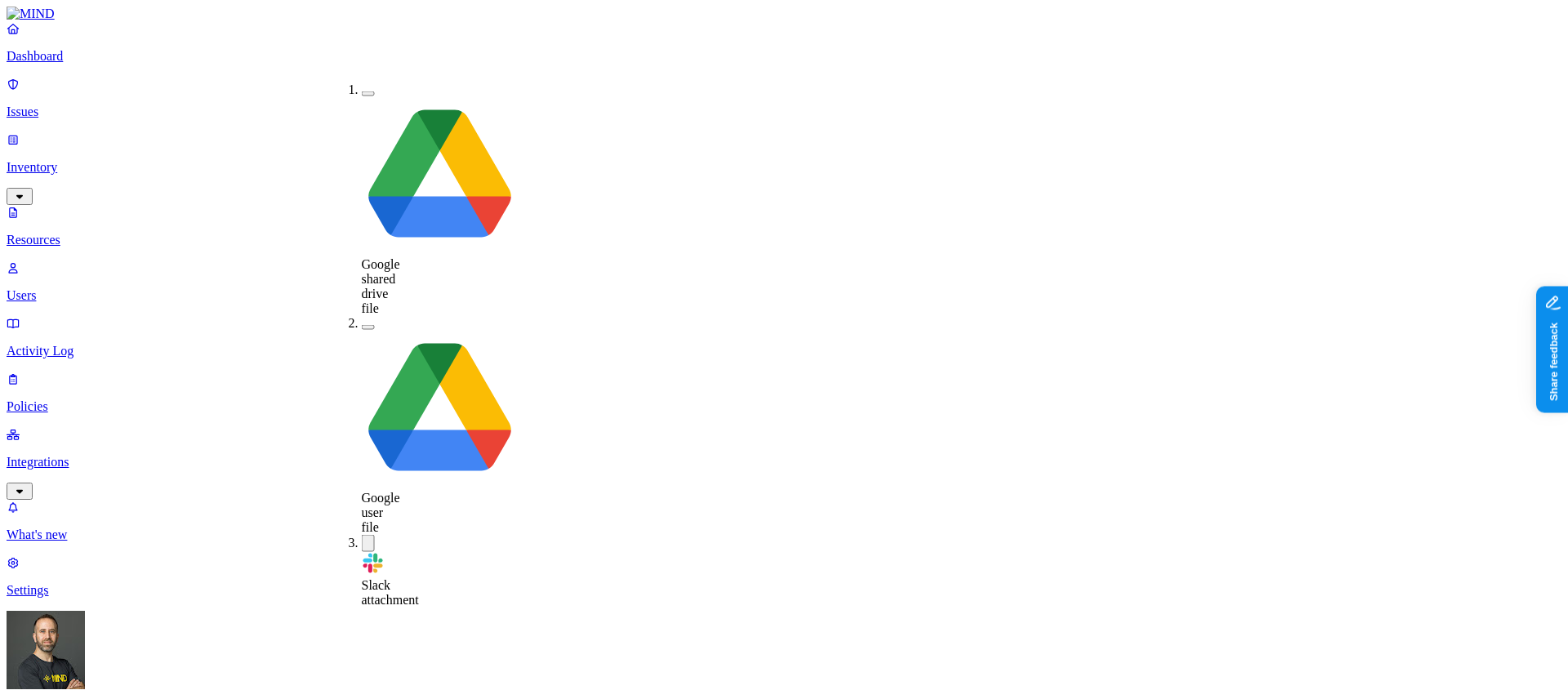
click at [362, 535] on button "button" at bounding box center [368, 544] width 13 height 18
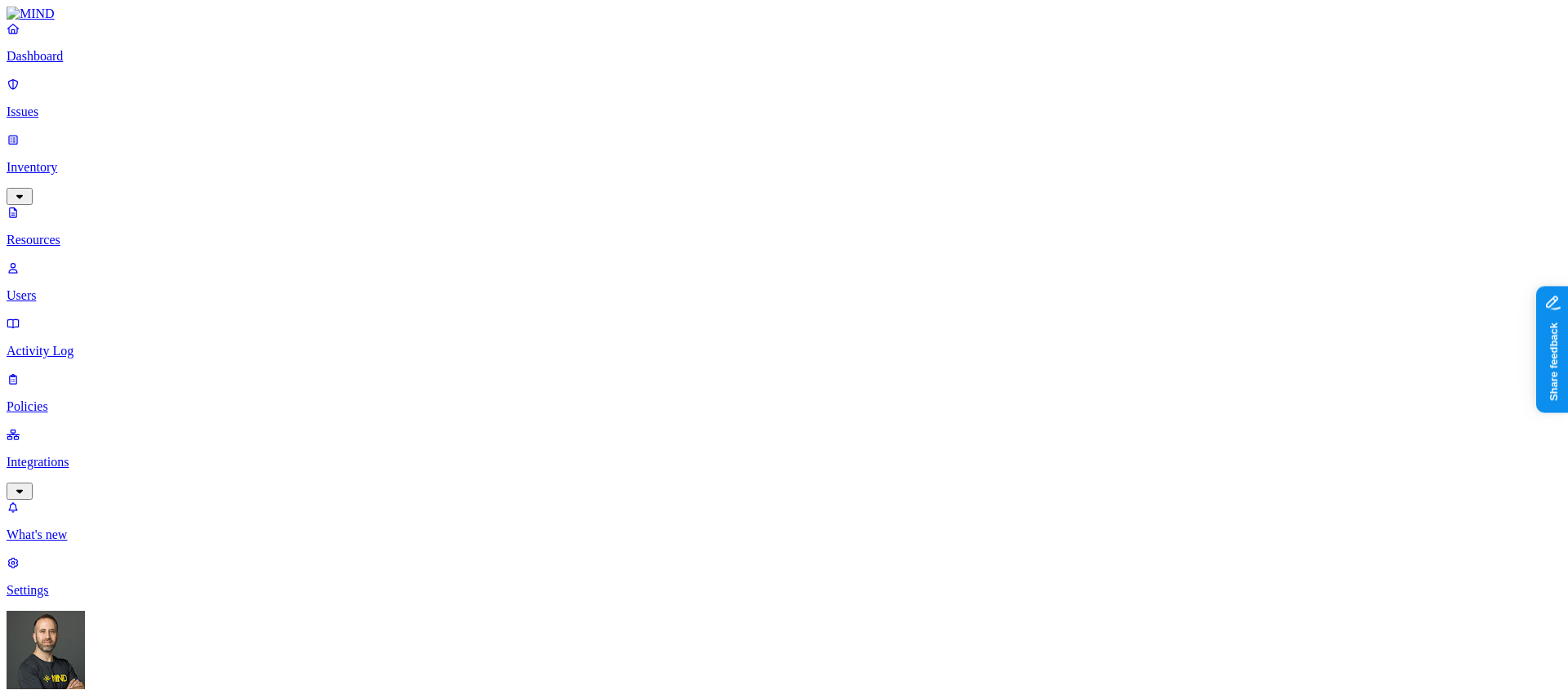
click at [84, 64] on p "Dashboard" at bounding box center [783, 56] width 1555 height 15
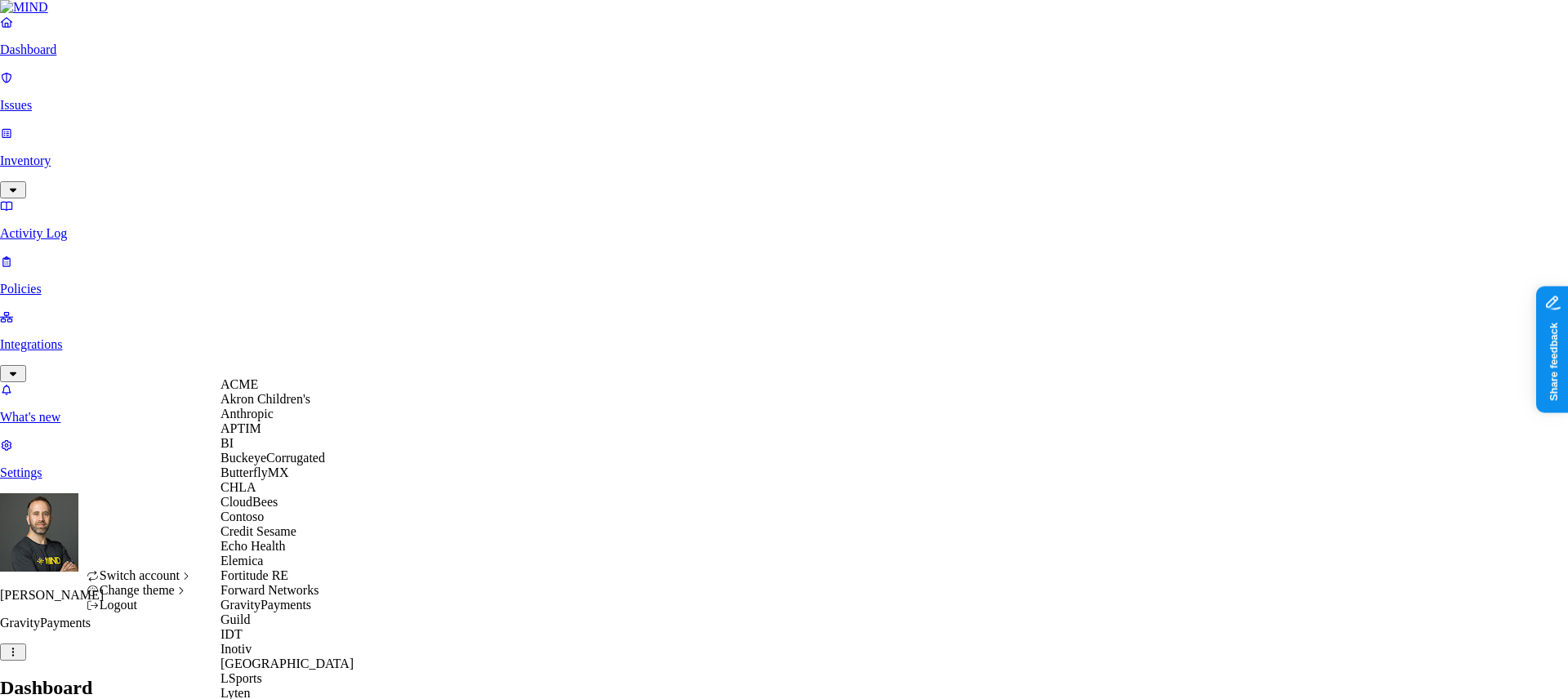
click at [279, 392] on div "ACME" at bounding box center [299, 384] width 159 height 15
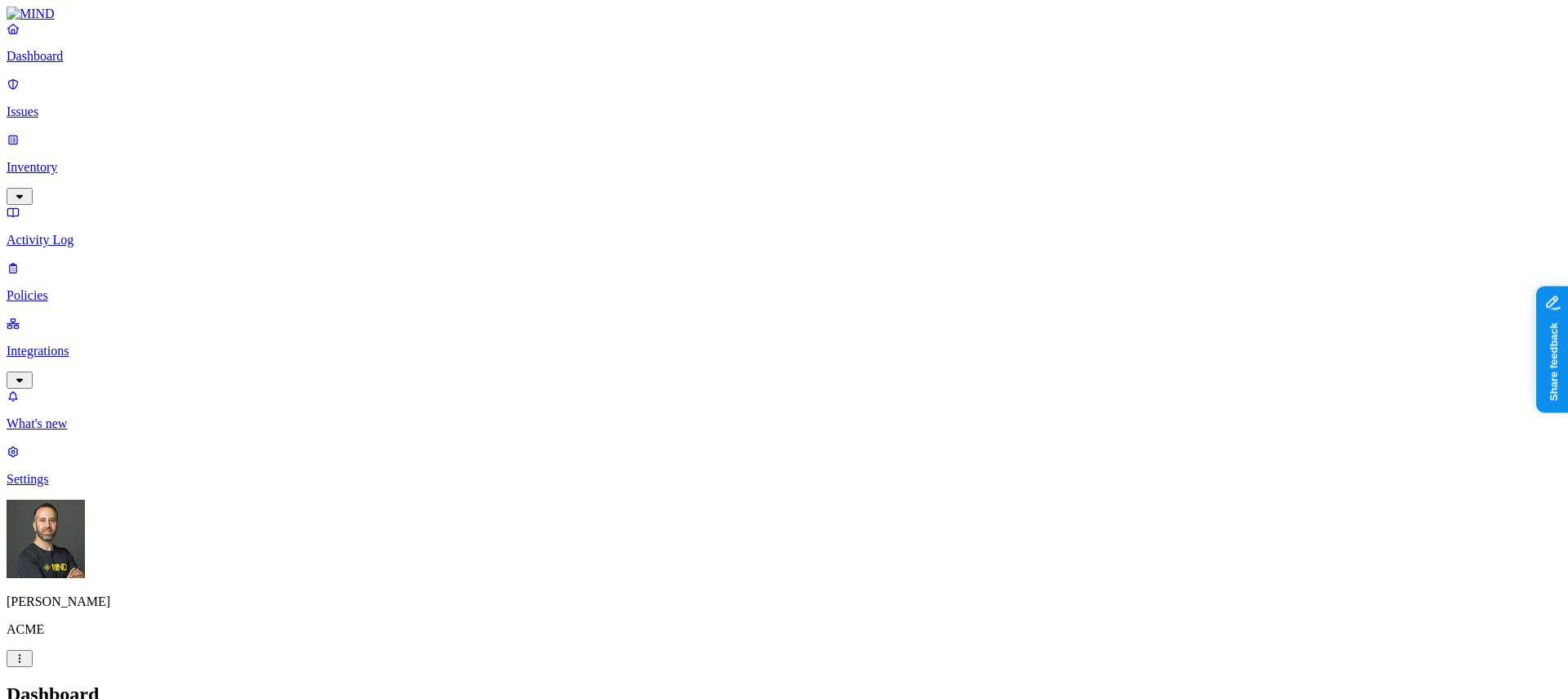
click at [133, 344] on p "Integrations" at bounding box center [783, 351] width 1555 height 15
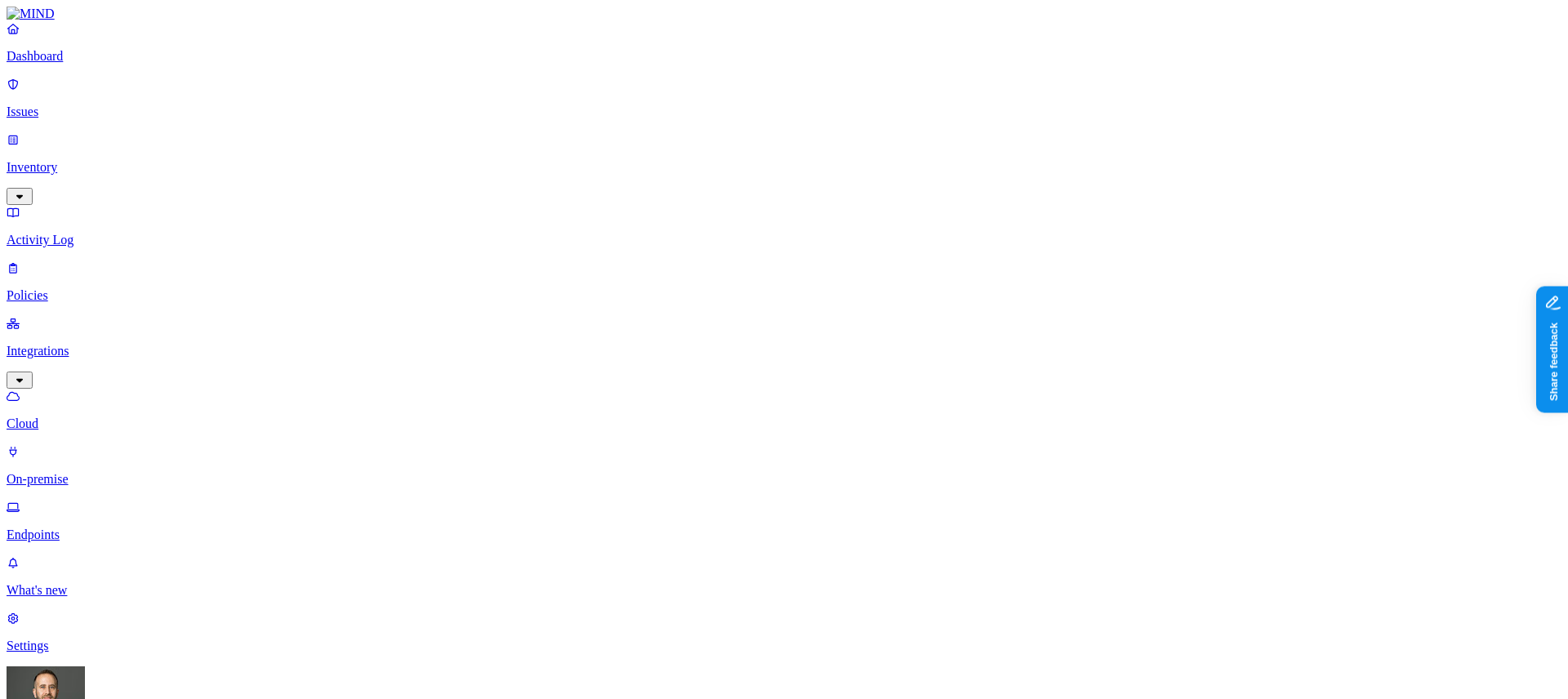
click at [89, 528] on p "Endpoints" at bounding box center [783, 535] width 1555 height 15
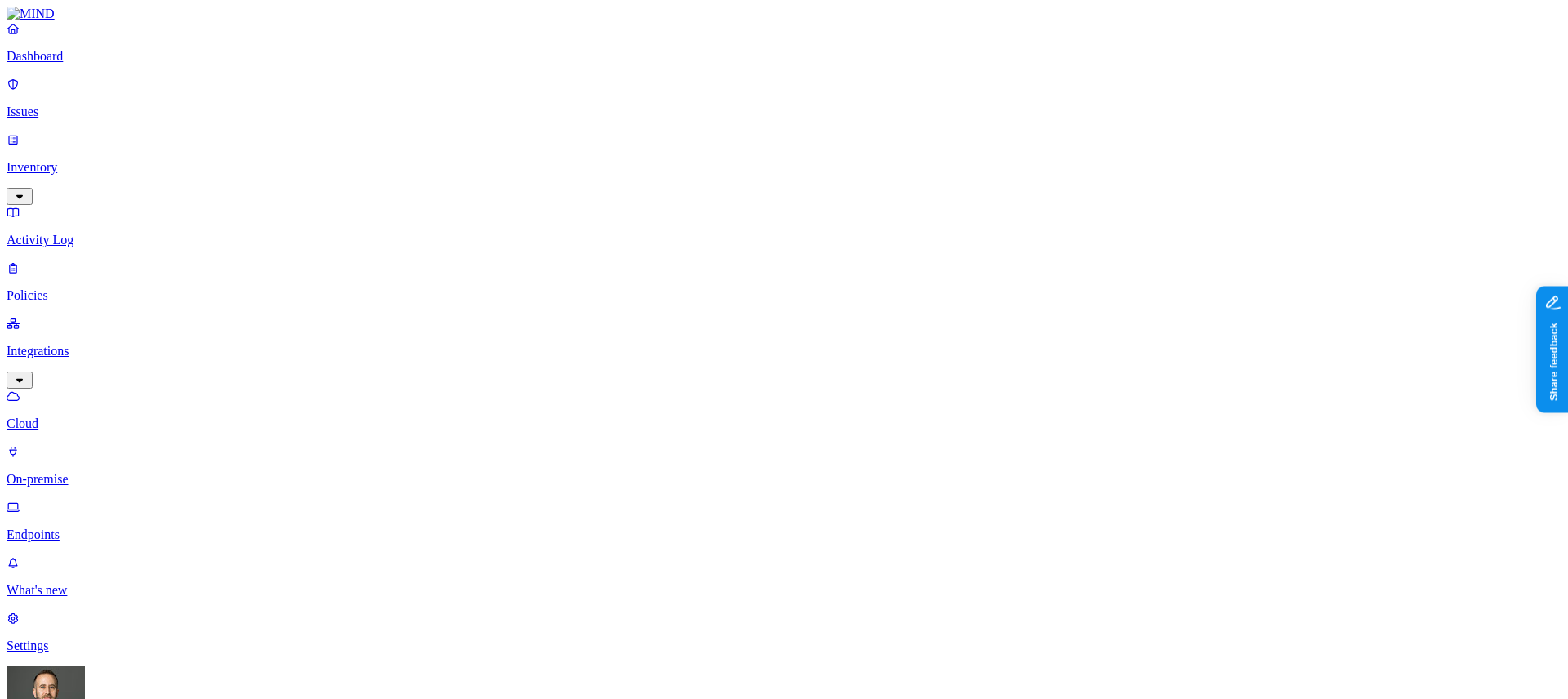
click at [82, 104] on p "Issues" at bounding box center [783, 111] width 1555 height 15
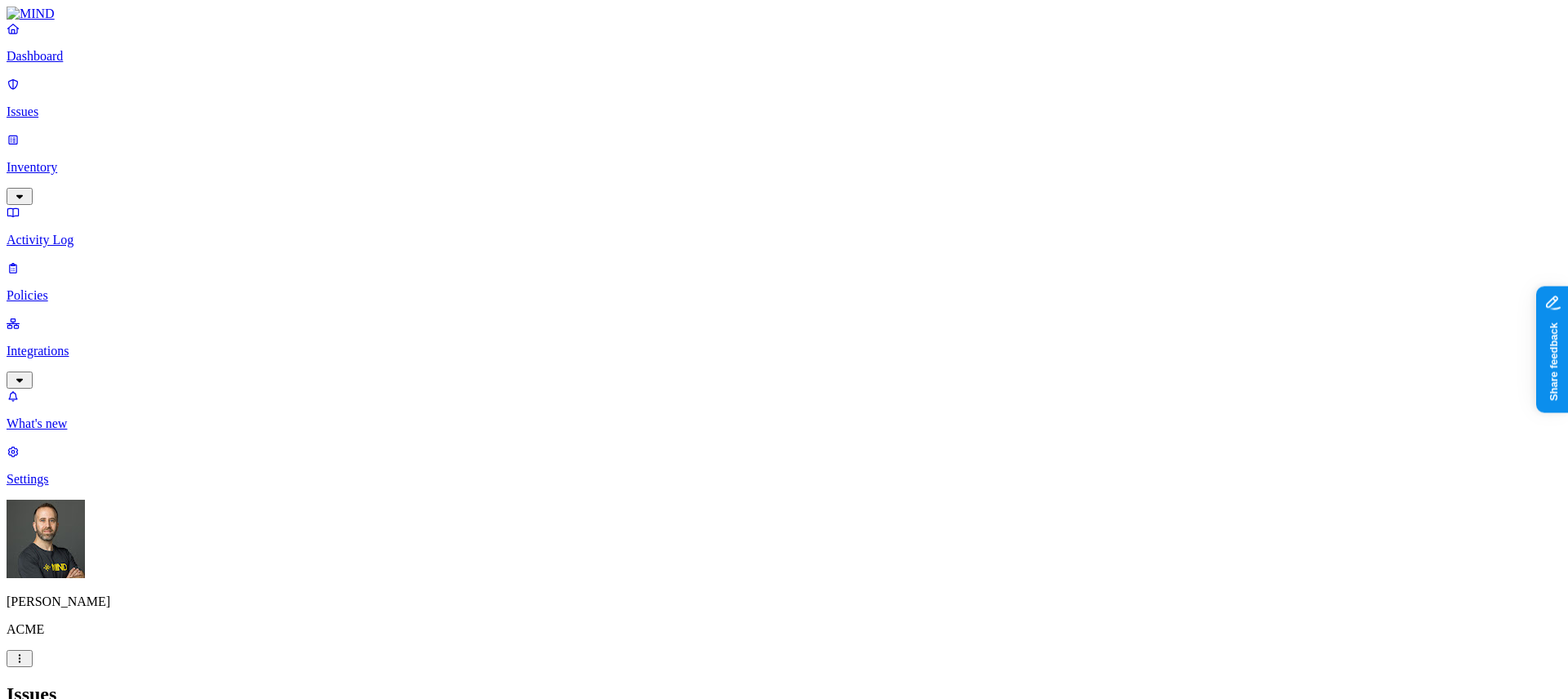
click at [124, 344] on p "Integrations" at bounding box center [783, 351] width 1555 height 15
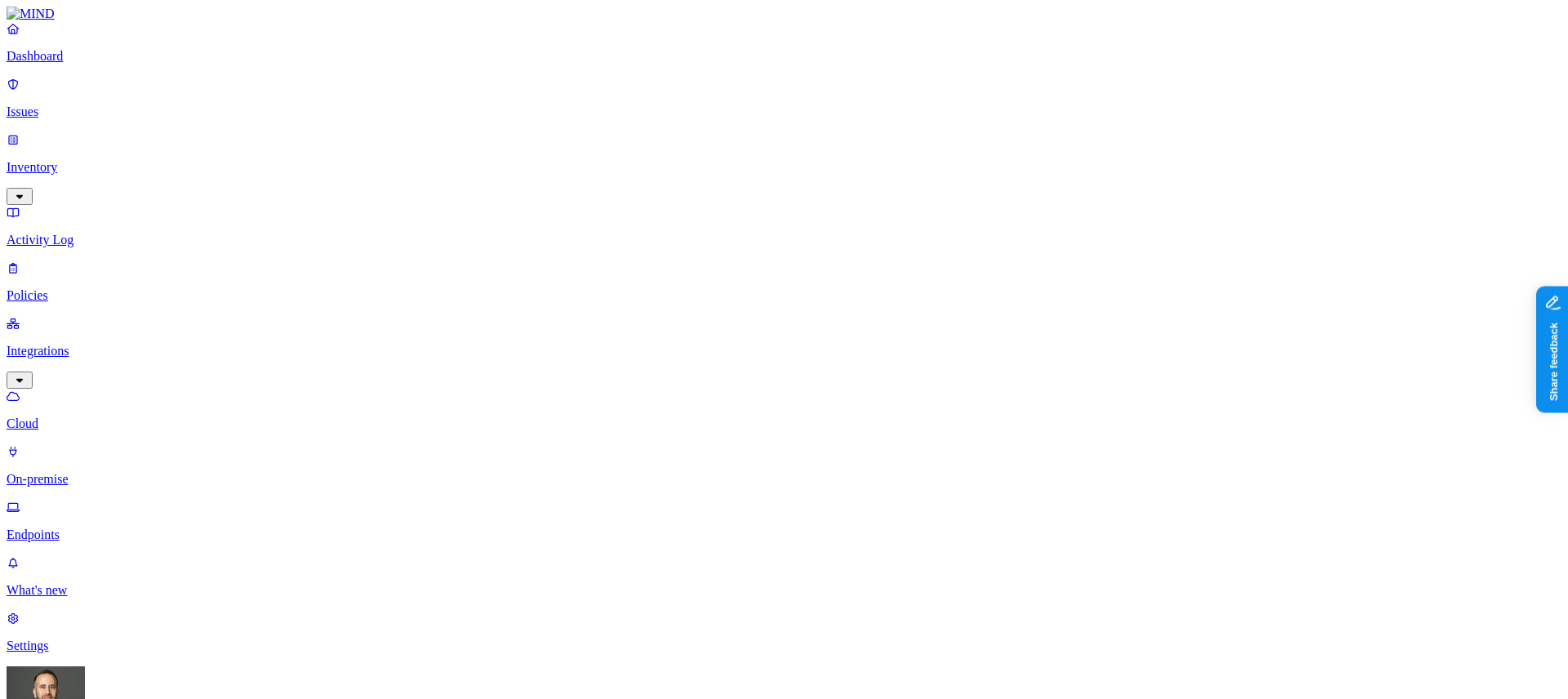
click at [88, 528] on p "Endpoints" at bounding box center [783, 535] width 1555 height 15
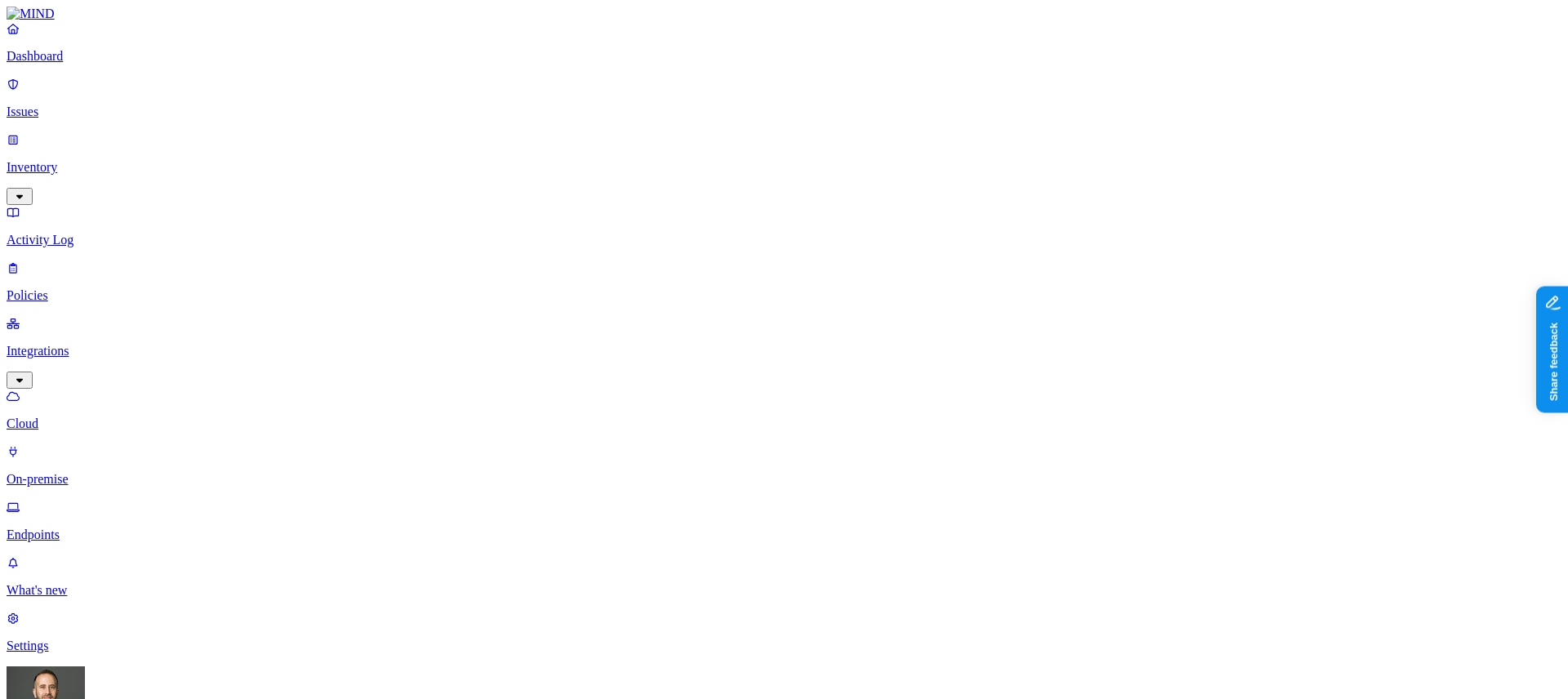
click at [132, 104] on p "Issues" at bounding box center [783, 111] width 1555 height 15
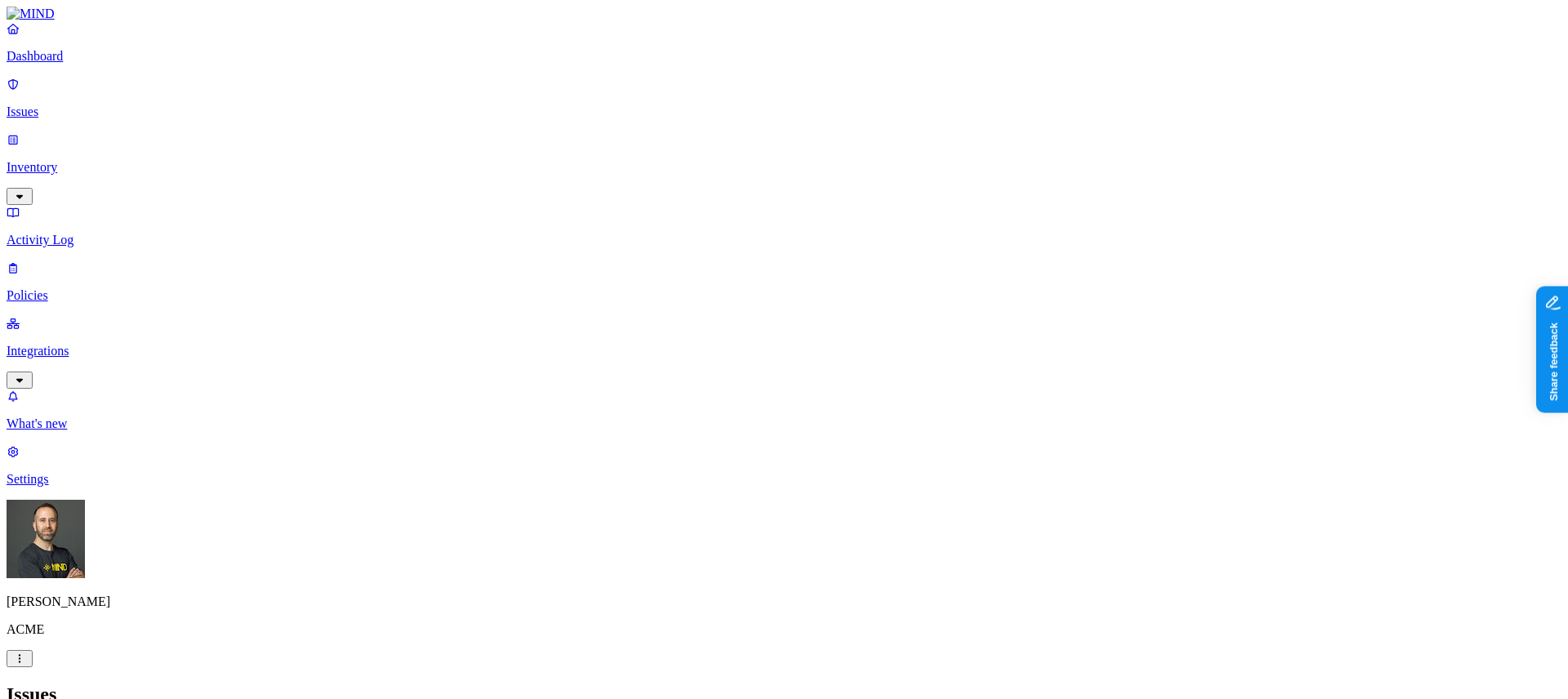
click at [78, 344] on p "Integrations" at bounding box center [783, 351] width 1555 height 15
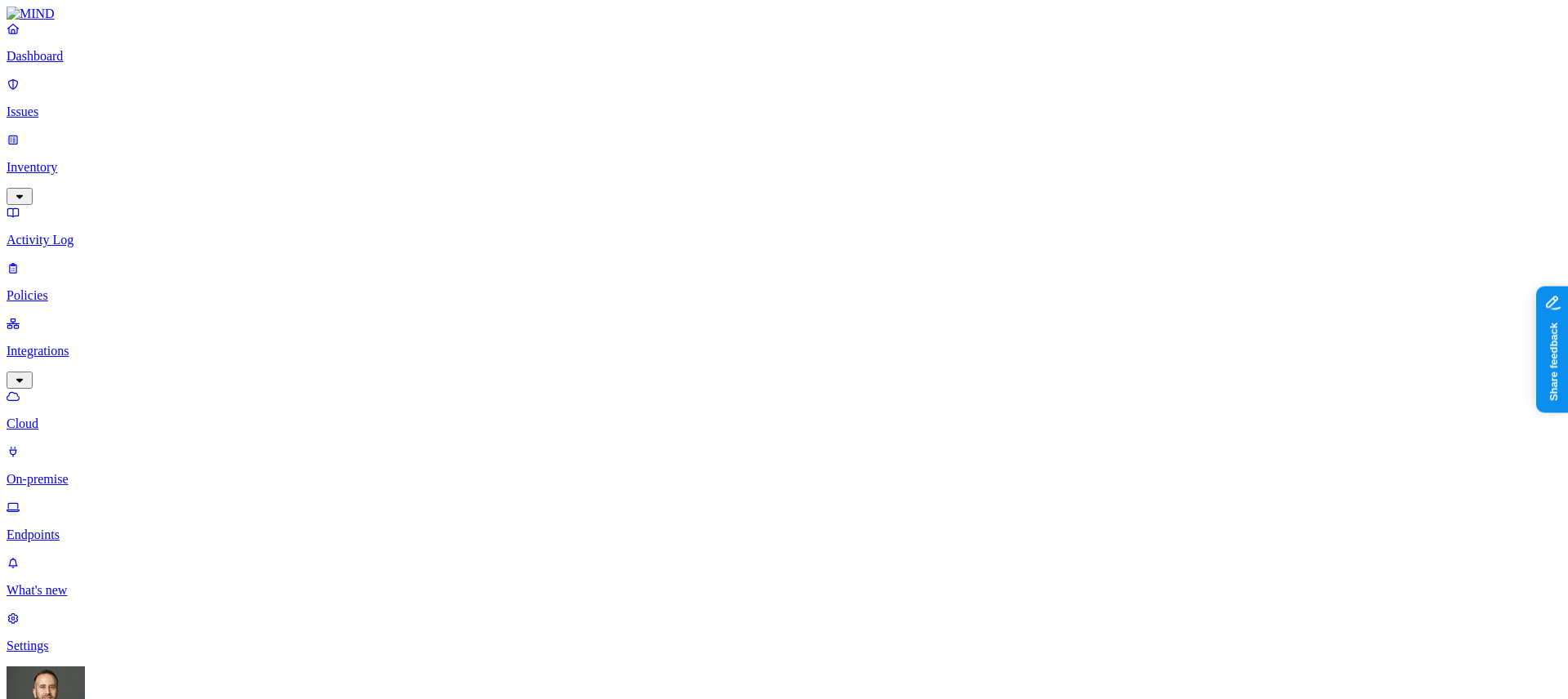
click at [84, 528] on p "Endpoints" at bounding box center [783, 535] width 1555 height 15
click at [96, 113] on link "Issues" at bounding box center [783, 98] width 1555 height 42
